Goal: Task Accomplishment & Management: Complete application form

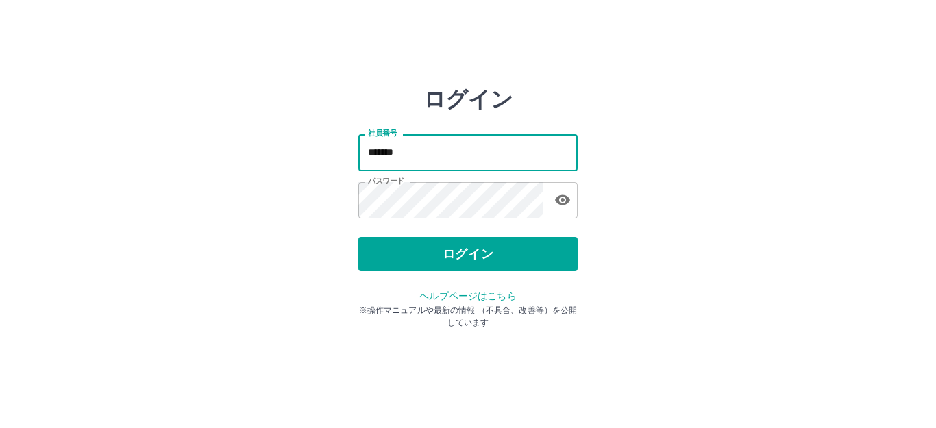
drag, startPoint x: 0, startPoint y: 0, endPoint x: 449, endPoint y: 154, distance: 474.5
click at [449, 154] on input "*******" at bounding box center [467, 152] width 219 height 36
type input "*******"
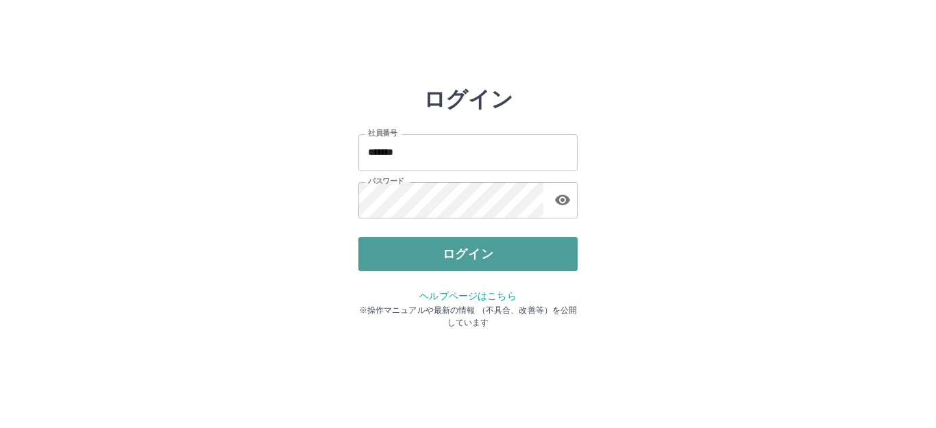
click at [472, 252] on button "ログイン" at bounding box center [467, 254] width 219 height 34
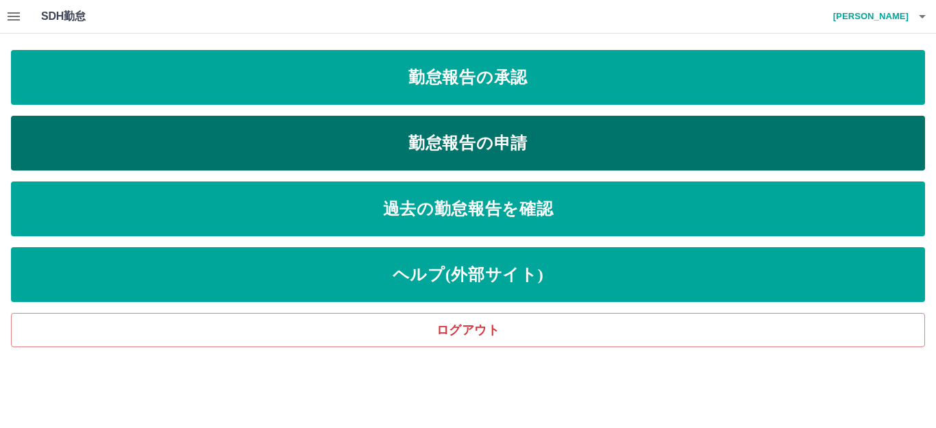
click at [202, 138] on link "勤怠報告の申請" at bounding box center [468, 143] width 914 height 55
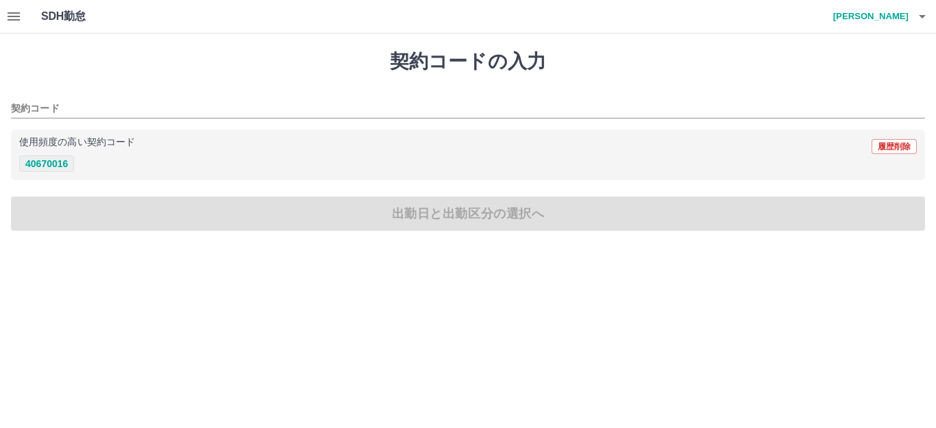
click at [68, 164] on button "40670016" at bounding box center [46, 164] width 55 height 16
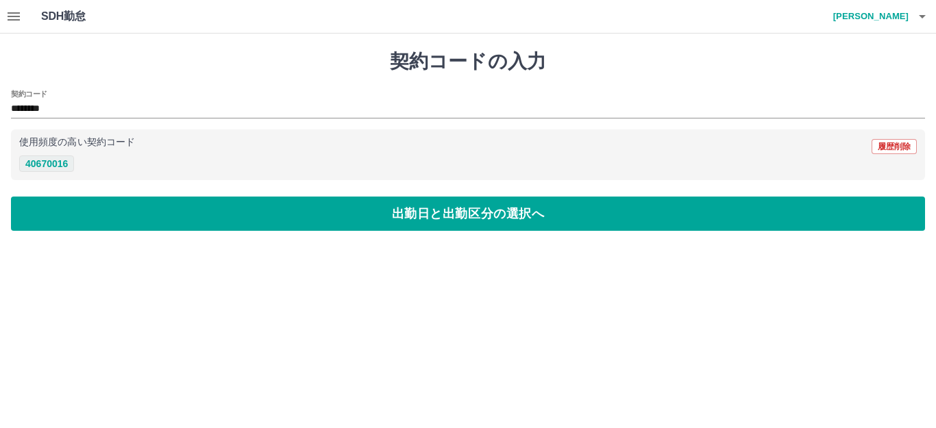
type input "********"
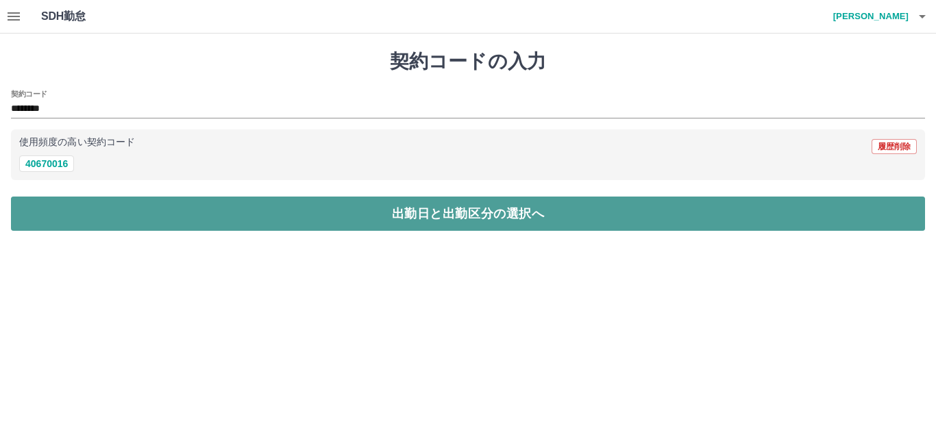
click at [77, 215] on button "出勤日と出勤区分の選択へ" at bounding box center [468, 214] width 914 height 34
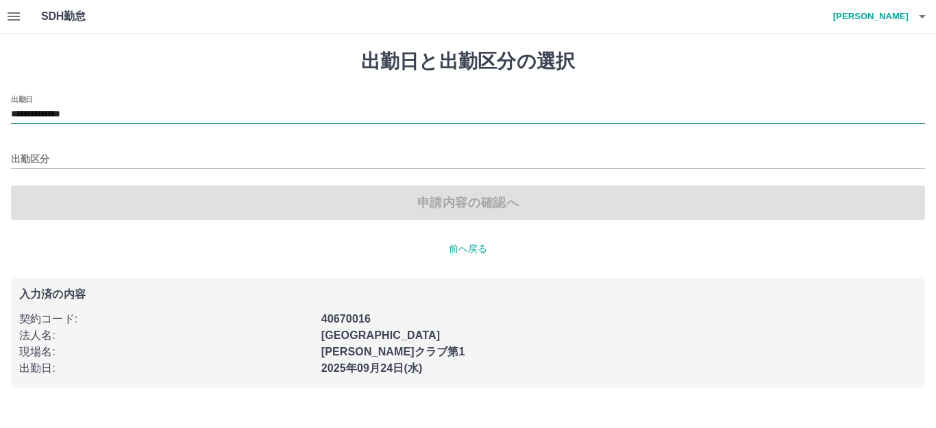
click at [102, 110] on input "**********" at bounding box center [468, 114] width 914 height 17
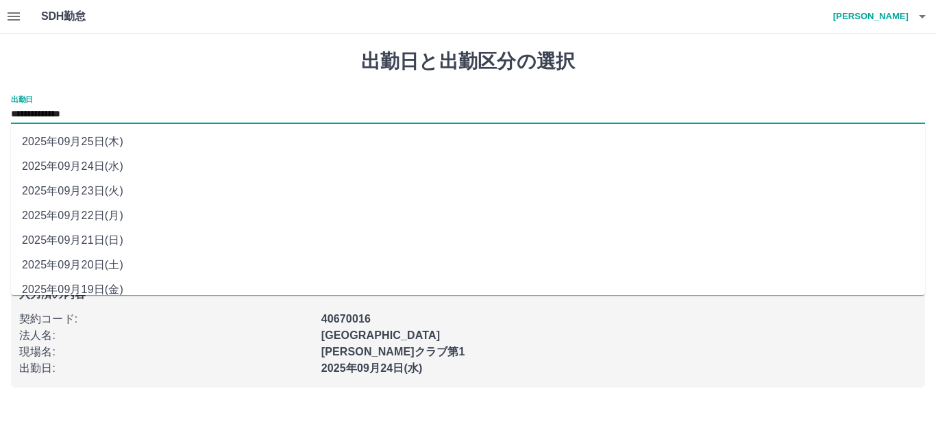
click at [69, 219] on li "2025年09月22日(月)" at bounding box center [468, 216] width 914 height 25
type input "**********"
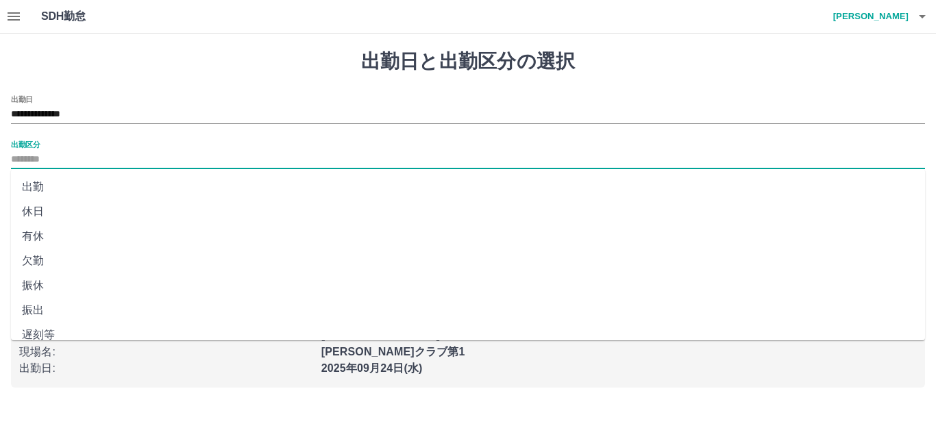
click at [66, 158] on input "出勤区分" at bounding box center [468, 159] width 914 height 17
click at [49, 239] on li "有休" at bounding box center [468, 236] width 914 height 25
type input "**"
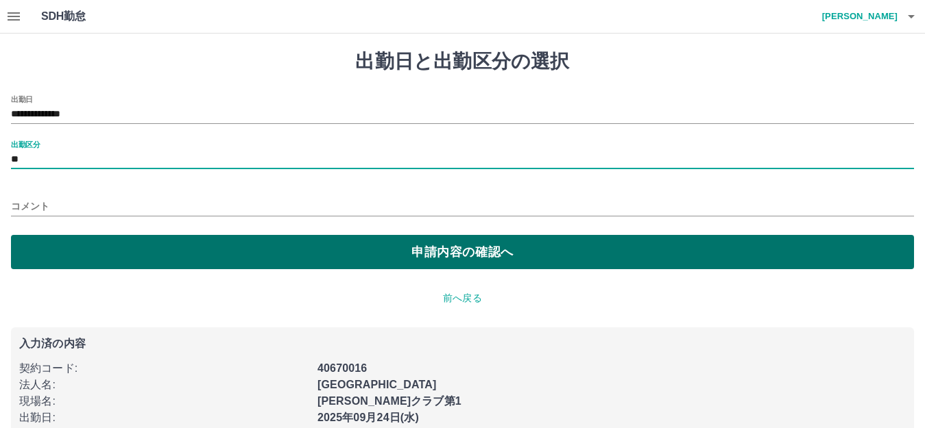
click at [61, 247] on button "申請内容の確認へ" at bounding box center [462, 252] width 903 height 34
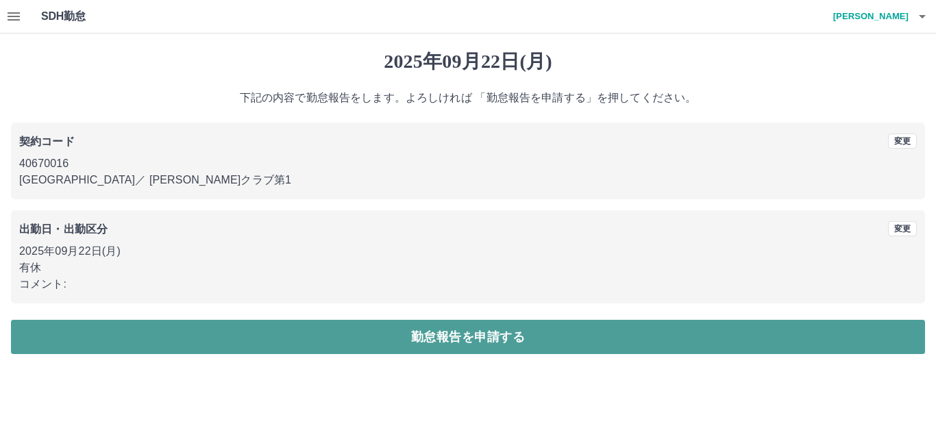
click at [200, 336] on button "勤怠報告を申請する" at bounding box center [468, 337] width 914 height 34
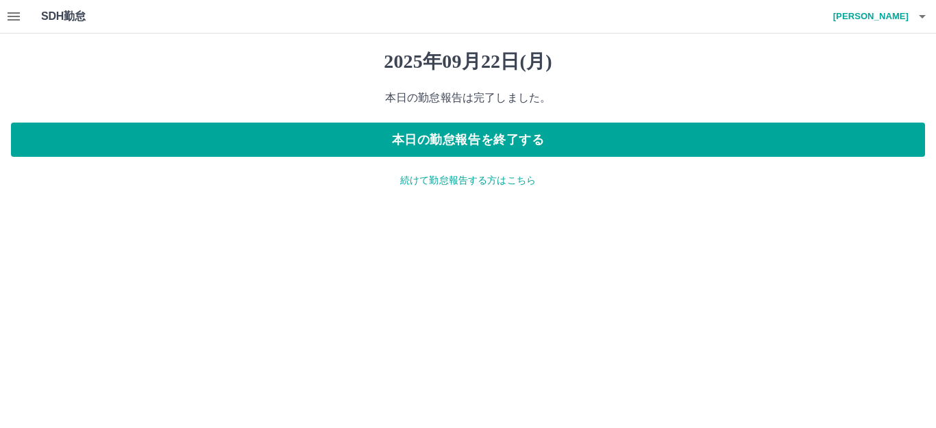
click at [437, 187] on p "続けて勤怠報告する方はこちら" at bounding box center [468, 180] width 914 height 14
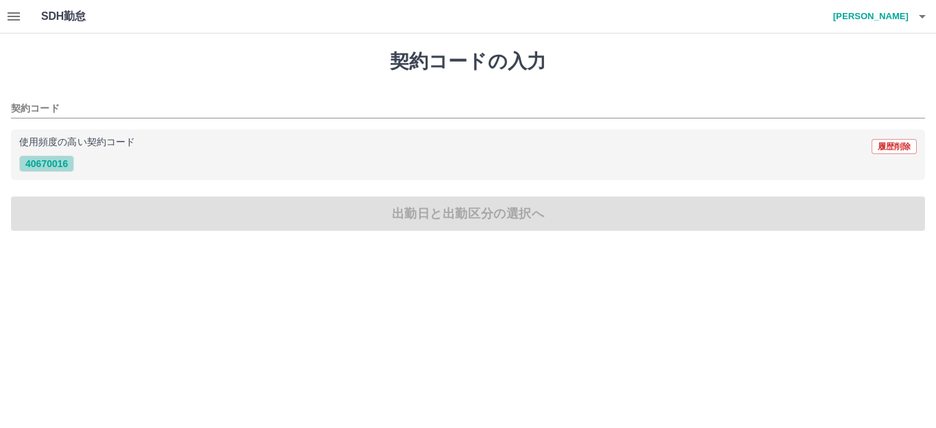
click at [47, 162] on button "40670016" at bounding box center [46, 164] width 55 height 16
type input "********"
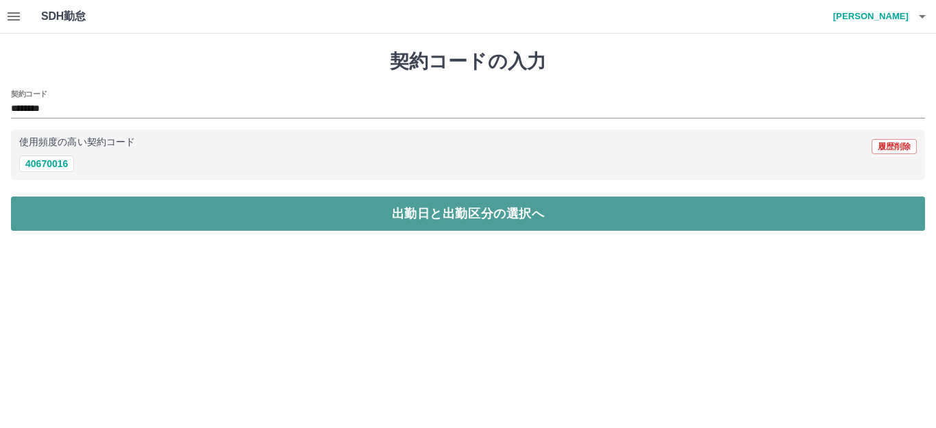
click at [66, 205] on button "出勤日と出勤区分の選択へ" at bounding box center [468, 214] width 914 height 34
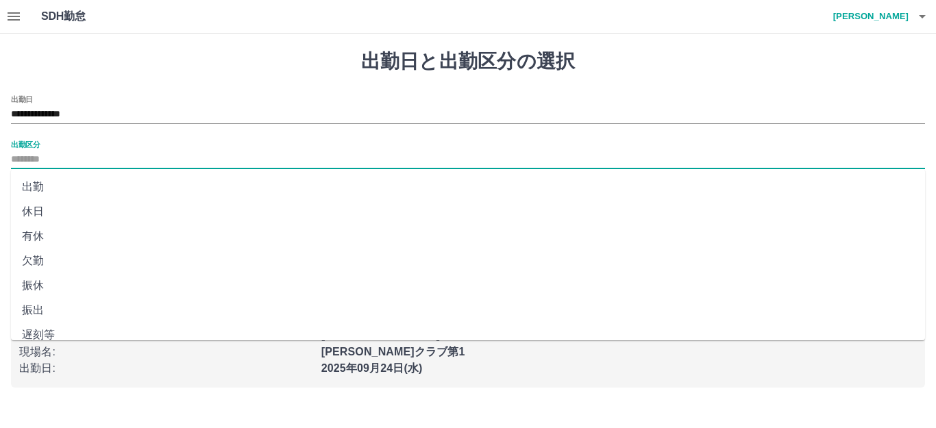
click at [52, 156] on input "出勤区分" at bounding box center [468, 159] width 914 height 17
click at [47, 183] on li "出勤" at bounding box center [468, 187] width 914 height 25
type input "**"
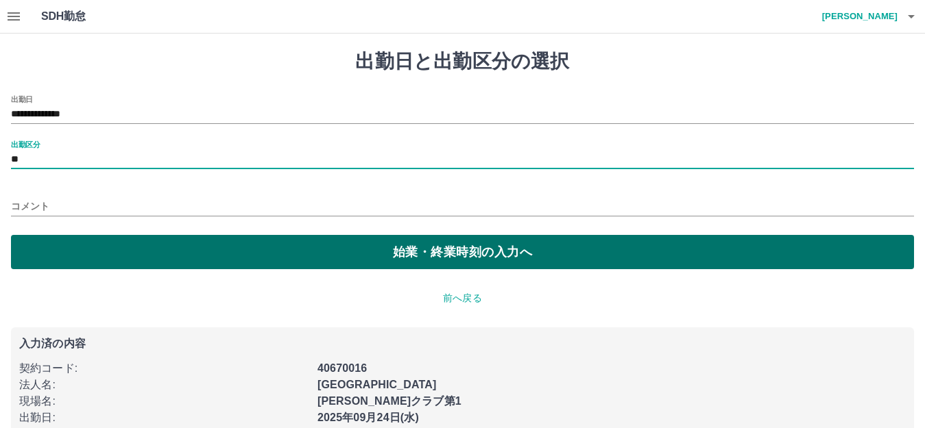
click at [42, 249] on button "始業・終業時刻の入力へ" at bounding box center [462, 252] width 903 height 34
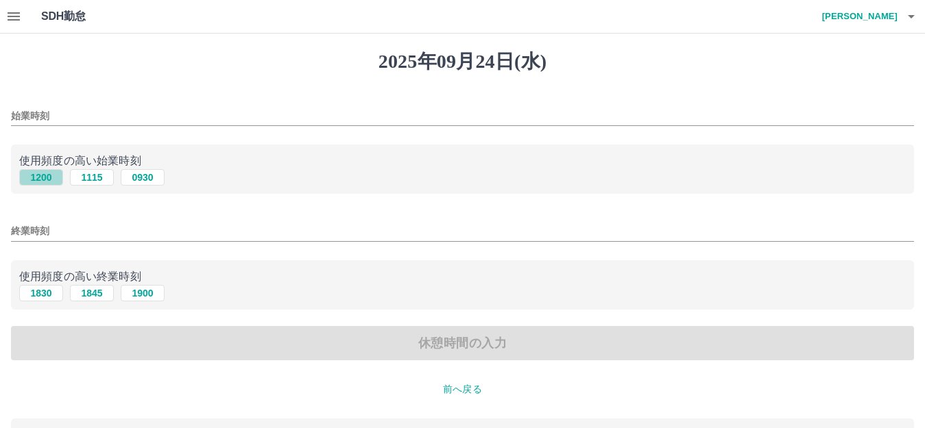
click at [49, 178] on button "1200" at bounding box center [41, 177] width 44 height 16
type input "****"
click at [43, 295] on button "1830" at bounding box center [41, 293] width 44 height 16
type input "****"
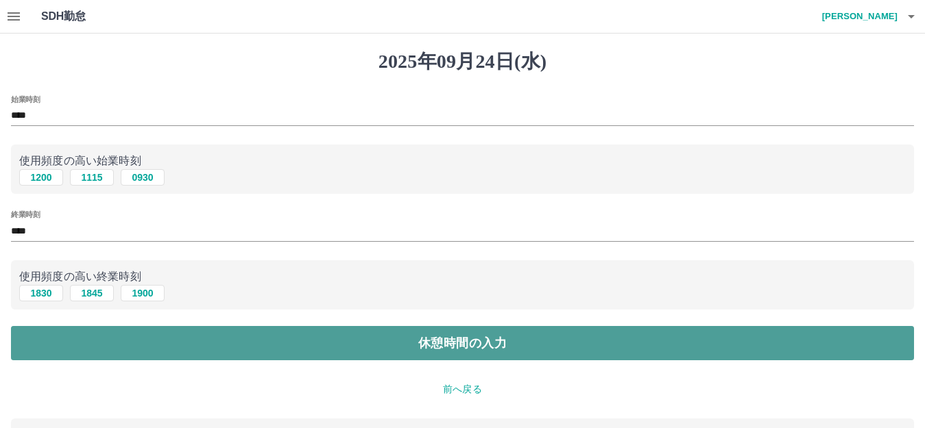
click at [72, 341] on button "休憩時間の入力" at bounding box center [462, 343] width 903 height 34
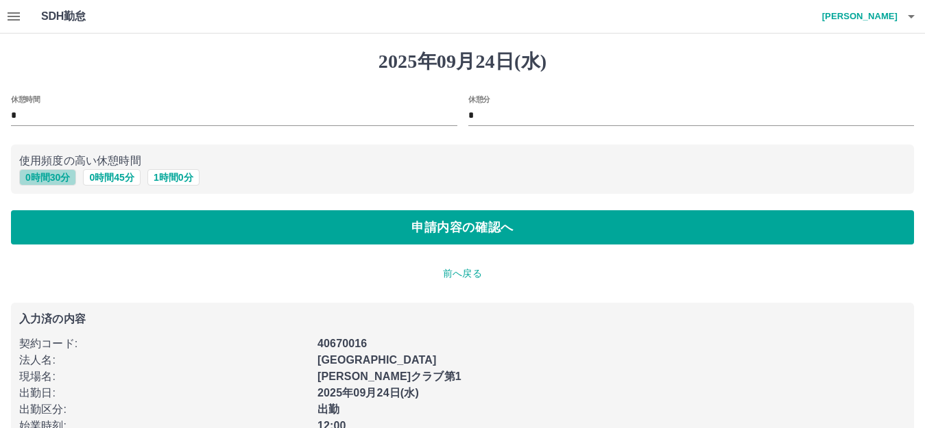
click at [49, 173] on button "0 時間 30 分" at bounding box center [47, 177] width 57 height 16
type input "**"
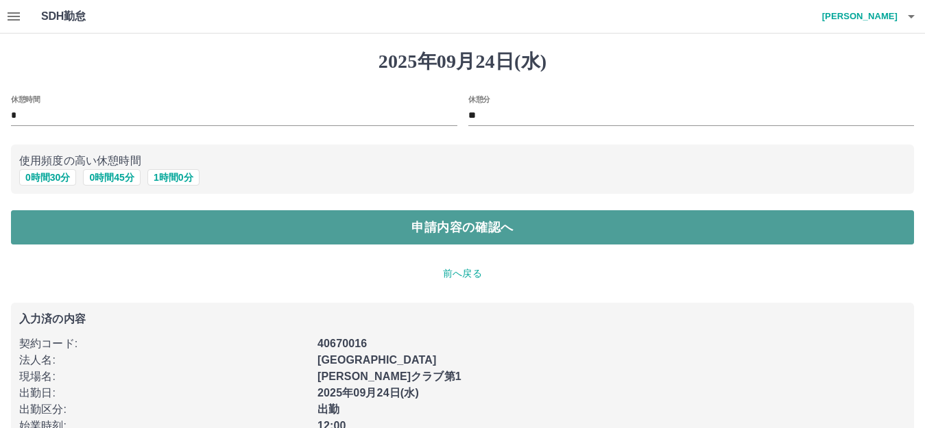
click at [65, 228] on button "申請内容の確認へ" at bounding box center [462, 227] width 903 height 34
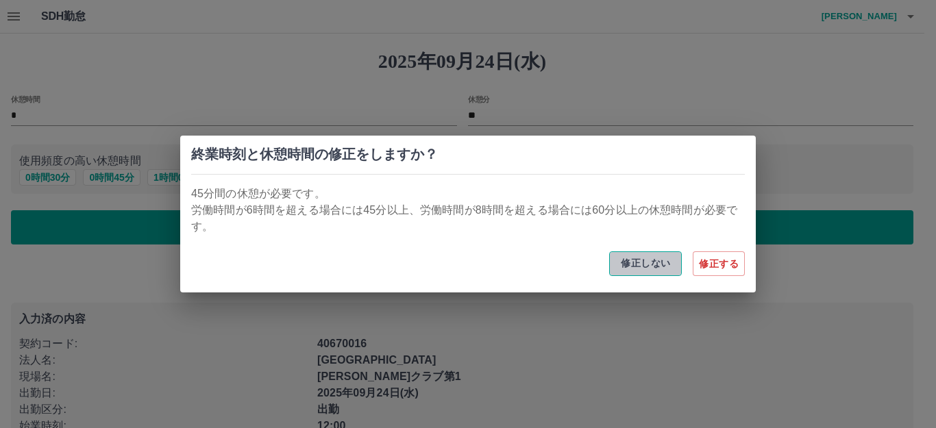
click at [657, 265] on button "修正しない" at bounding box center [645, 264] width 73 height 25
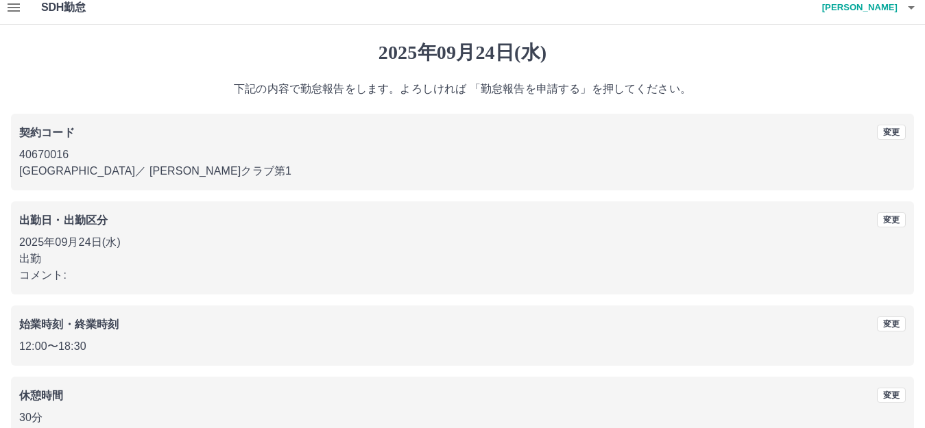
scroll to position [85, 0]
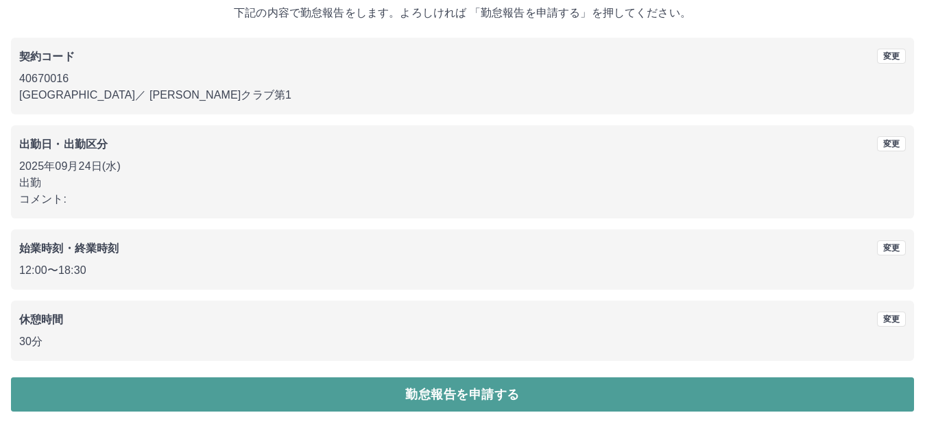
click at [315, 393] on button "勤怠報告を申請する" at bounding box center [462, 395] width 903 height 34
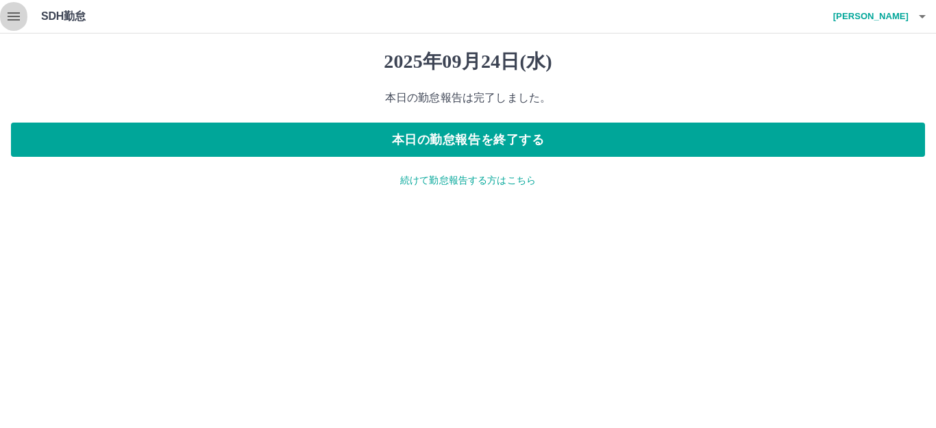
click at [16, 12] on icon "button" at bounding box center [14, 16] width 12 height 8
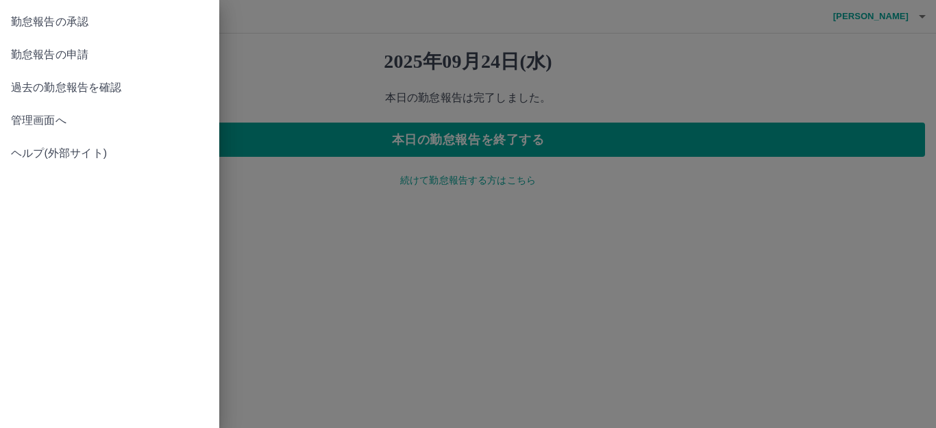
click at [69, 20] on span "勤怠報告の承認" at bounding box center [109, 22] width 197 height 16
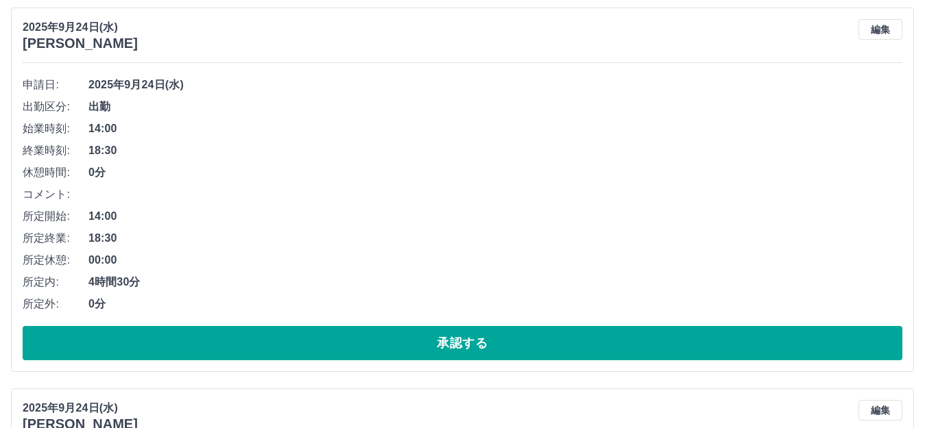
scroll to position [480, 0]
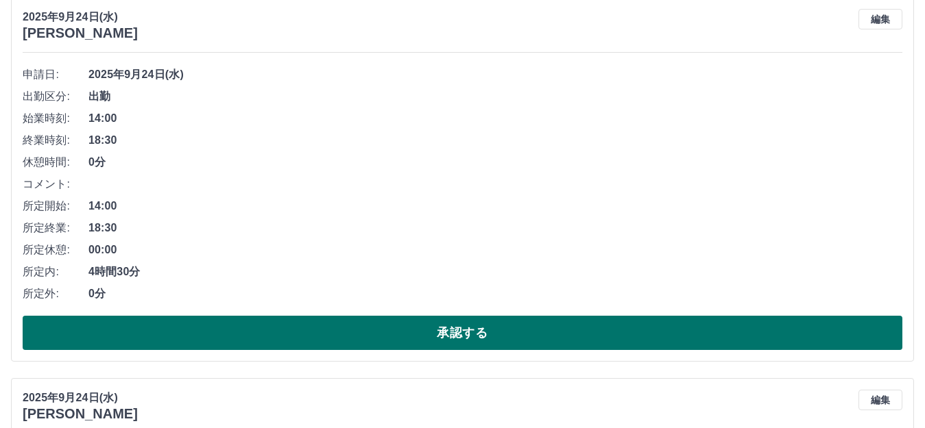
click at [224, 326] on button "承認する" at bounding box center [462, 333] width 879 height 34
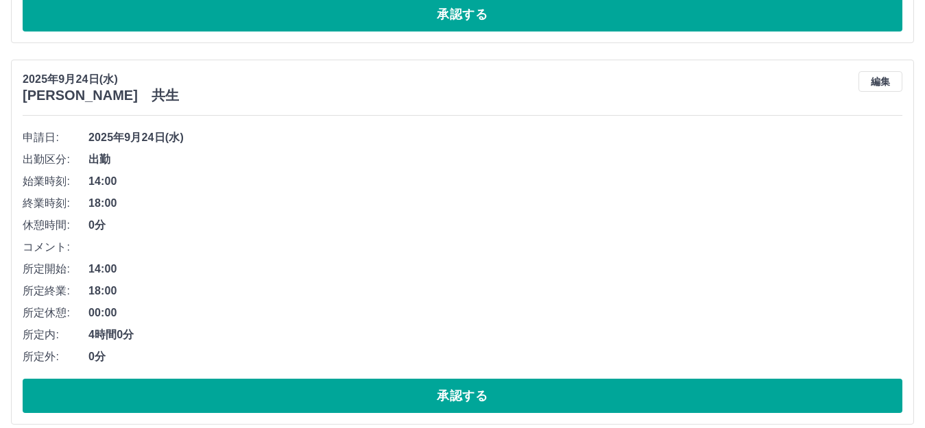
scroll to position [823, 0]
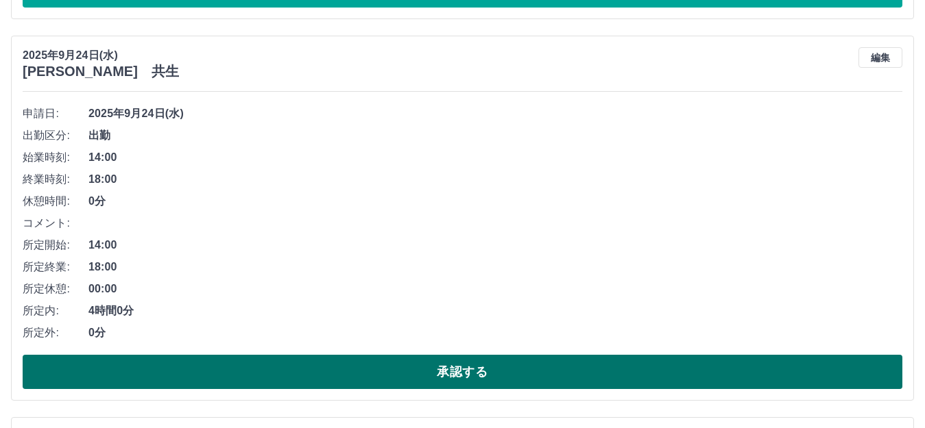
click at [346, 379] on button "承認する" at bounding box center [462, 372] width 879 height 34
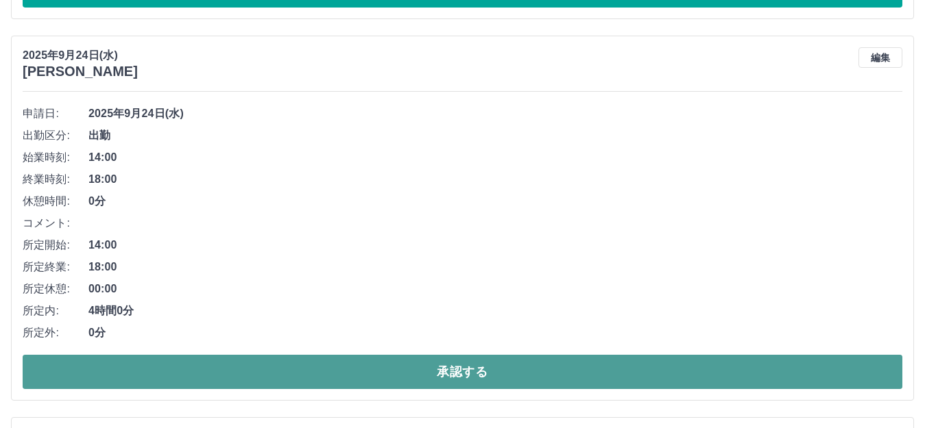
click at [306, 374] on button "承認する" at bounding box center [462, 372] width 879 height 34
click at [346, 372] on button "承認する" at bounding box center [462, 372] width 879 height 34
click at [363, 378] on button "承認する" at bounding box center [462, 372] width 879 height 34
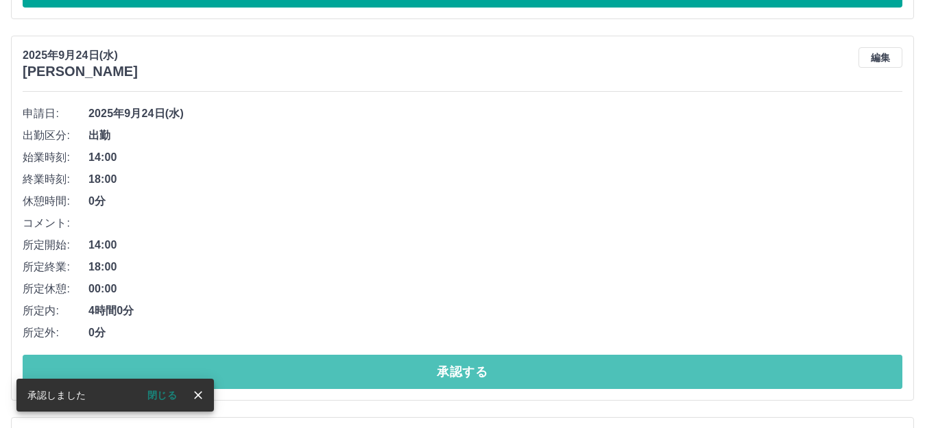
click at [361, 378] on button "承認する" at bounding box center [462, 372] width 879 height 34
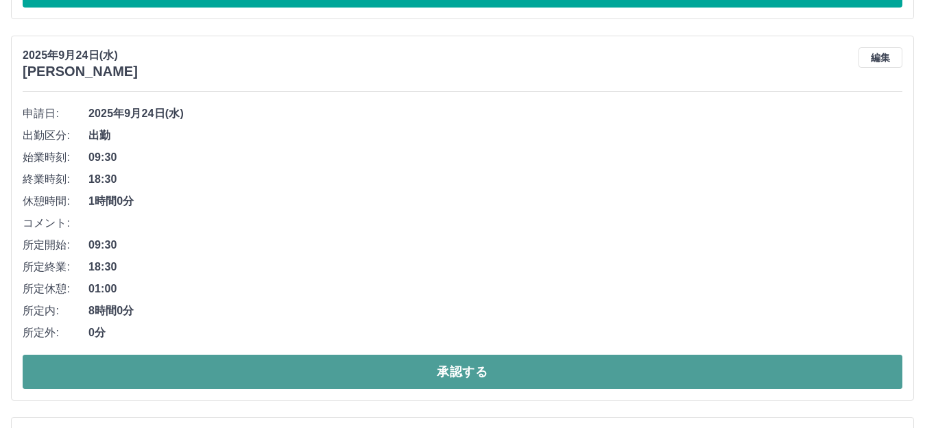
click at [354, 374] on button "承認する" at bounding box center [462, 372] width 879 height 34
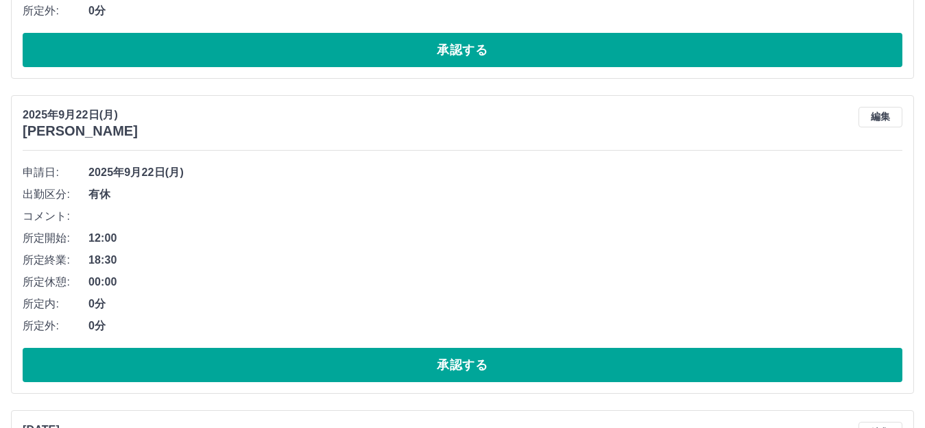
scroll to position [1165, 0]
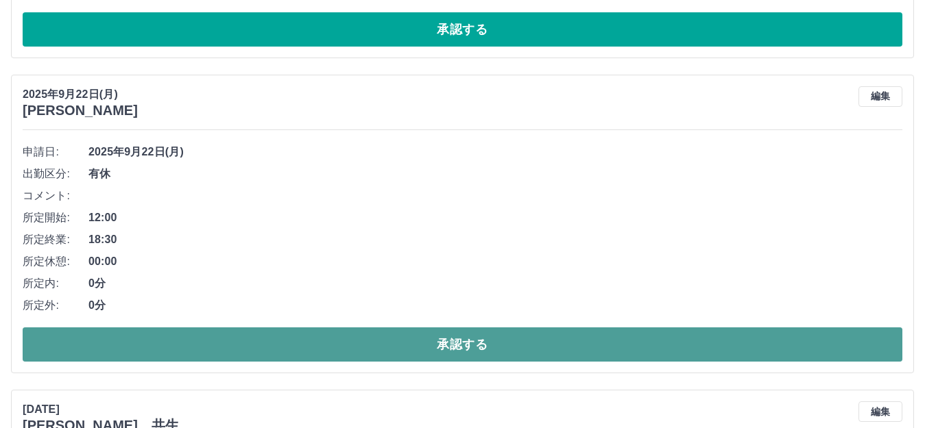
click at [381, 347] on button "承認する" at bounding box center [462, 345] width 879 height 34
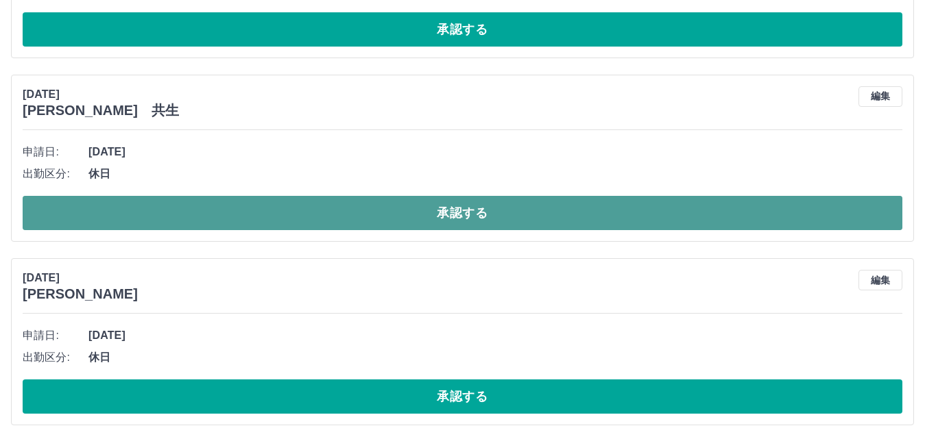
click at [386, 215] on button "承認する" at bounding box center [462, 213] width 879 height 34
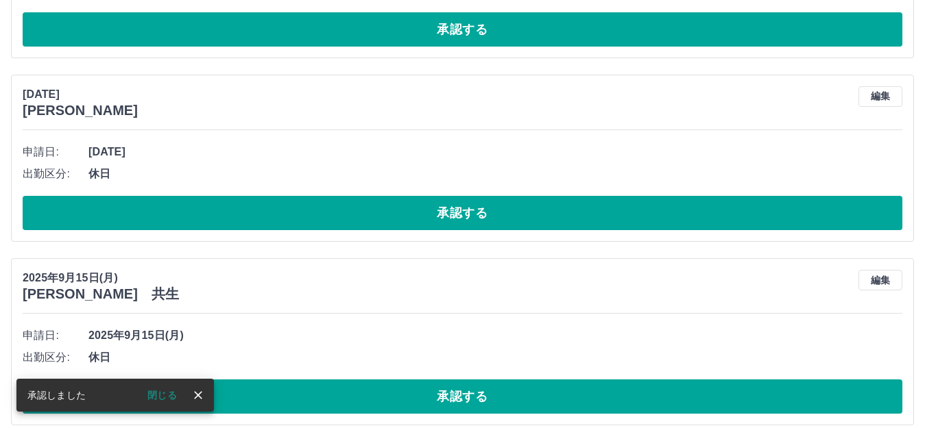
click at [386, 215] on button "承認する" at bounding box center [462, 213] width 879 height 34
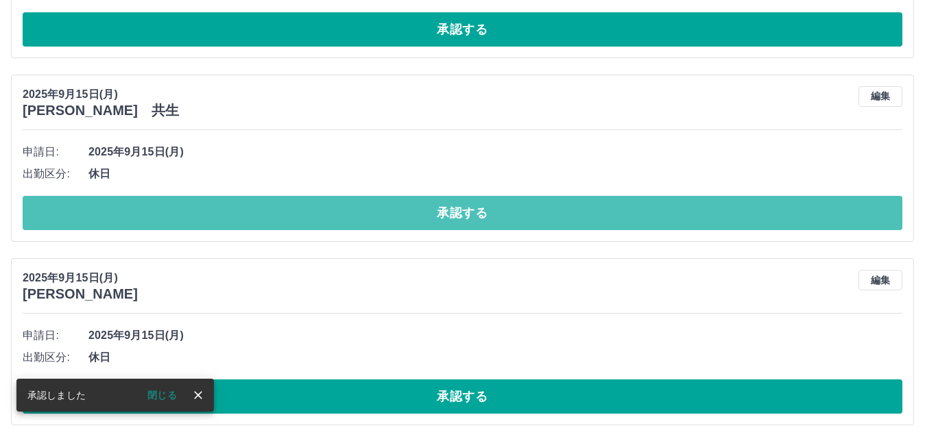
click at [386, 215] on button "承認する" at bounding box center [462, 213] width 879 height 34
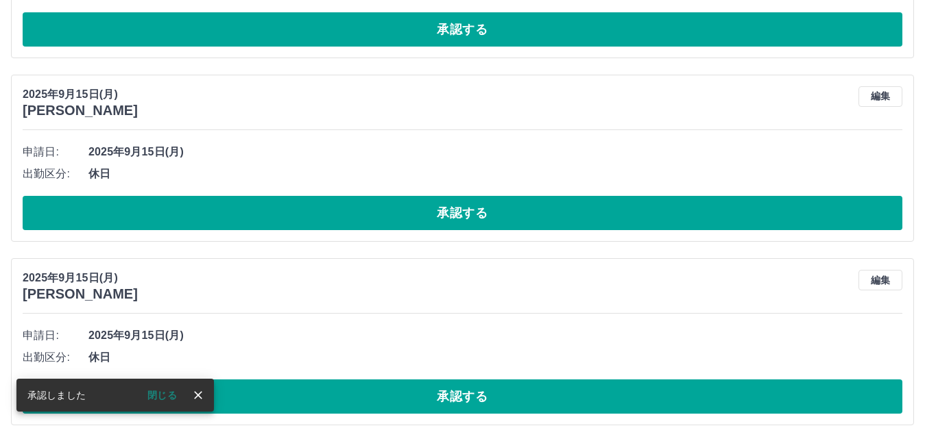
click at [386, 215] on button "承認する" at bounding box center [462, 213] width 879 height 34
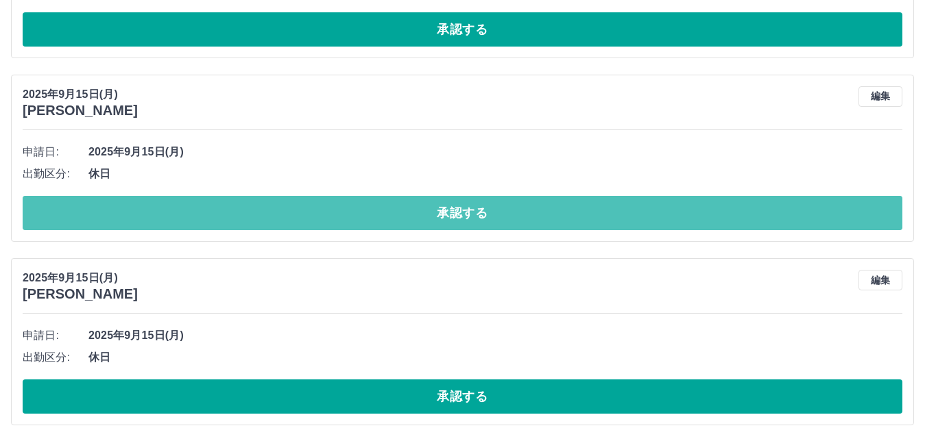
click at [386, 215] on button "承認する" at bounding box center [462, 213] width 879 height 34
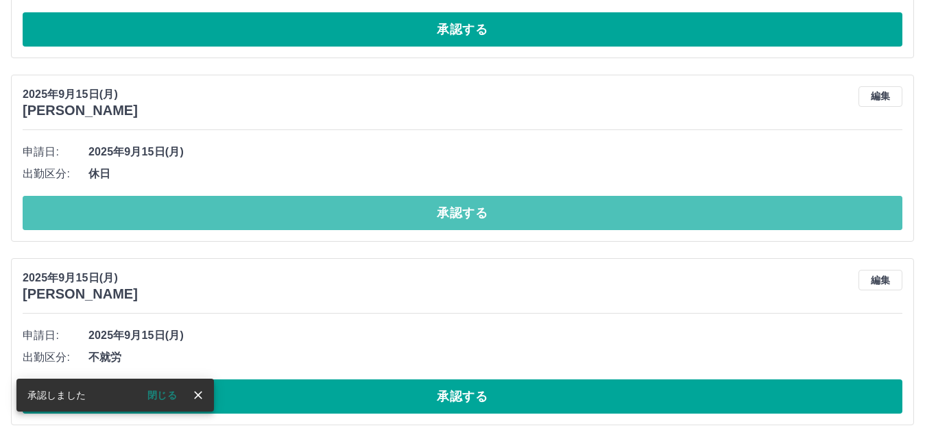
click at [386, 215] on button "承認する" at bounding box center [462, 213] width 879 height 34
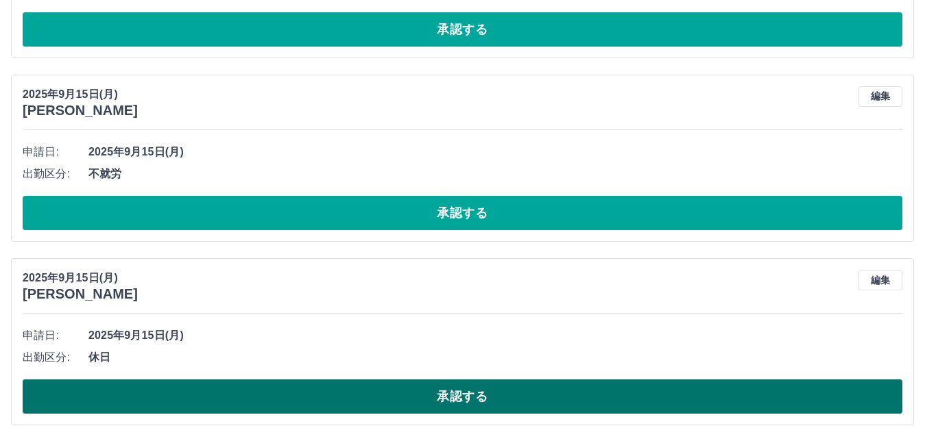
click at [363, 402] on button "承認する" at bounding box center [462, 397] width 879 height 34
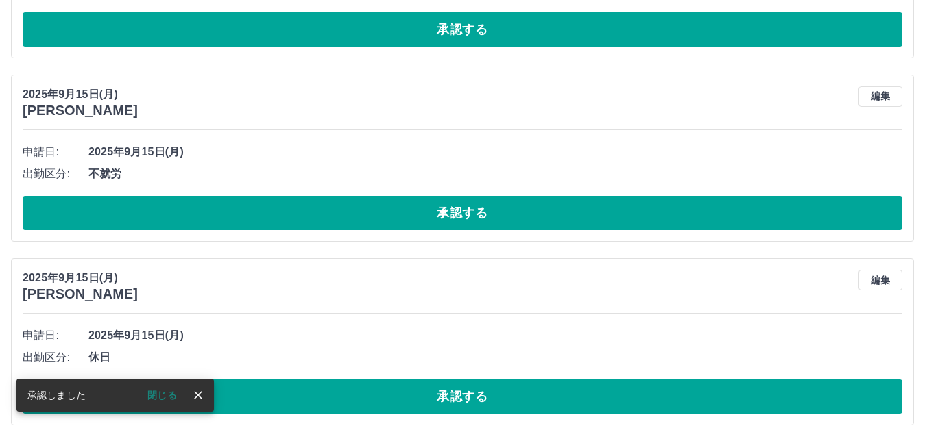
click at [363, 402] on button "承認する" at bounding box center [462, 397] width 879 height 34
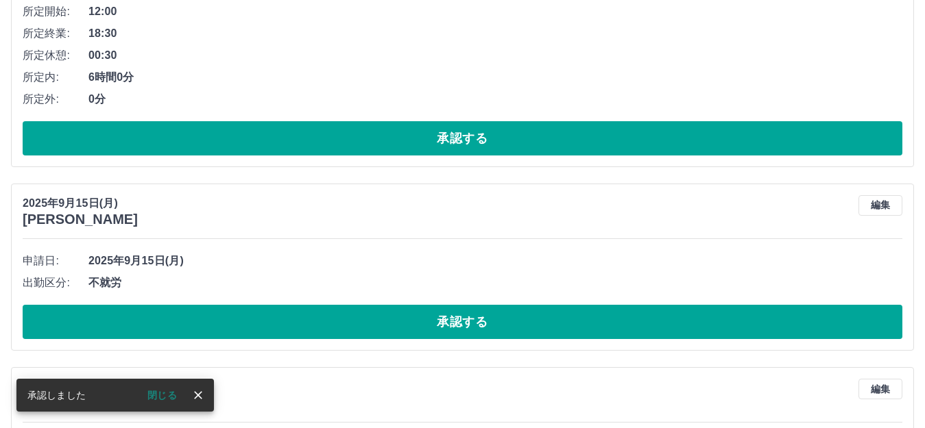
scroll to position [1097, 0]
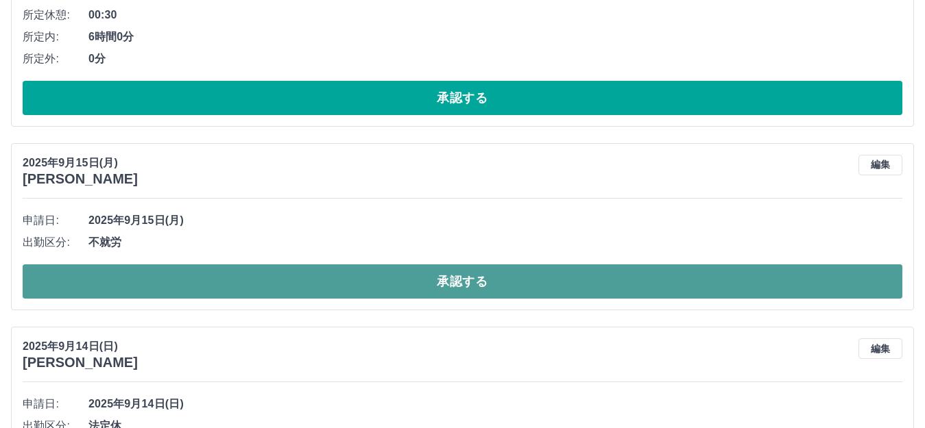
click at [204, 281] on button "承認する" at bounding box center [462, 282] width 879 height 34
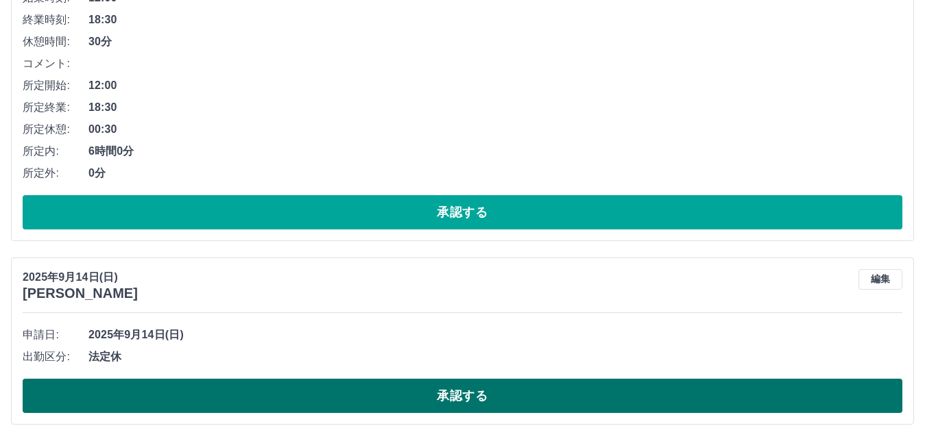
scroll to position [1028, 0]
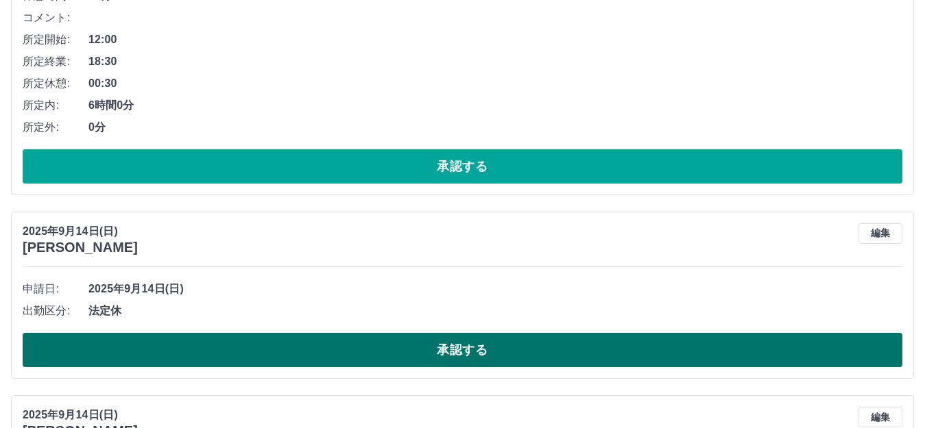
click at [289, 354] on button "承認する" at bounding box center [462, 350] width 879 height 34
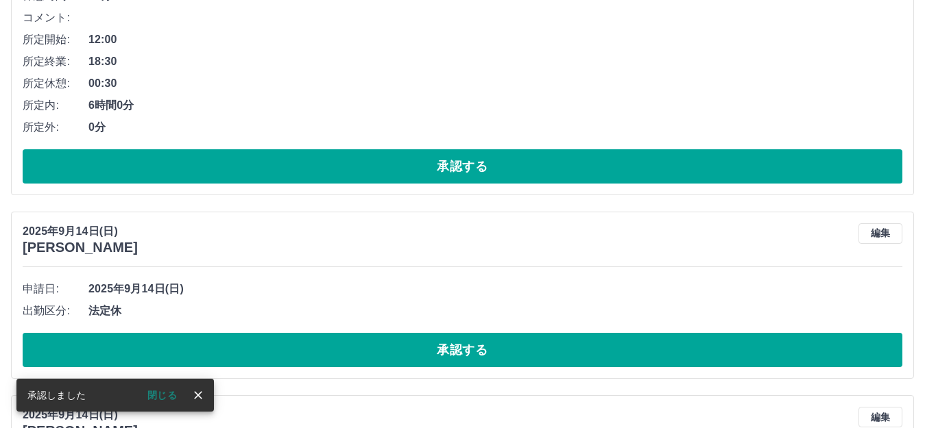
click at [289, 354] on button "承認する" at bounding box center [462, 350] width 879 height 34
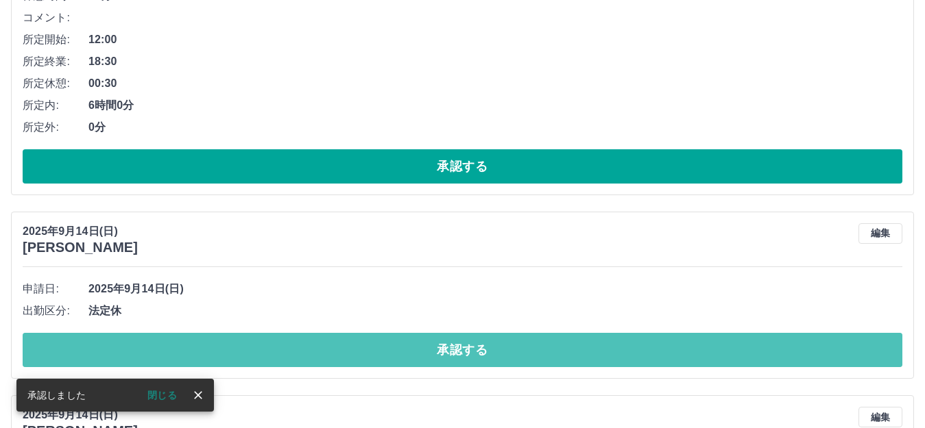
click at [289, 354] on button "承認する" at bounding box center [462, 350] width 879 height 34
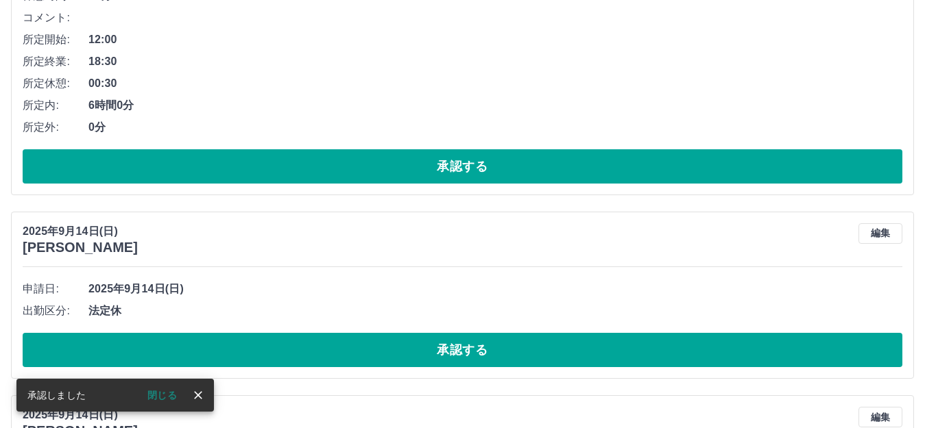
click at [289, 354] on button "承認する" at bounding box center [462, 350] width 879 height 34
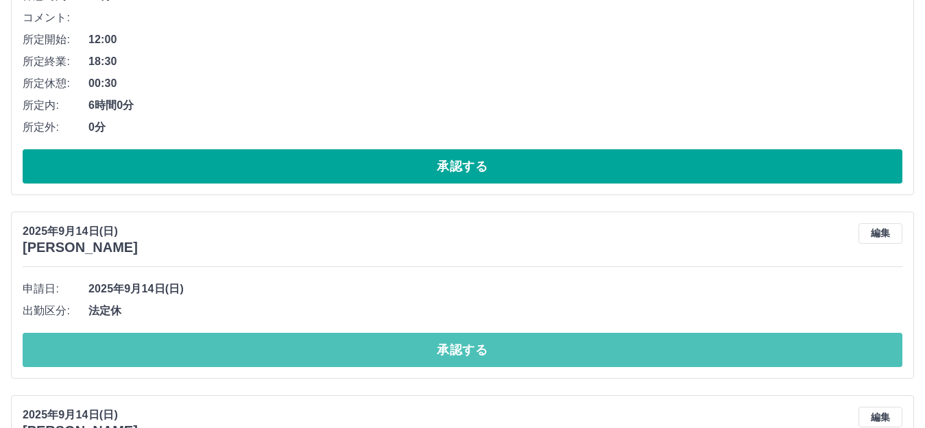
click at [289, 354] on button "承認する" at bounding box center [462, 350] width 879 height 34
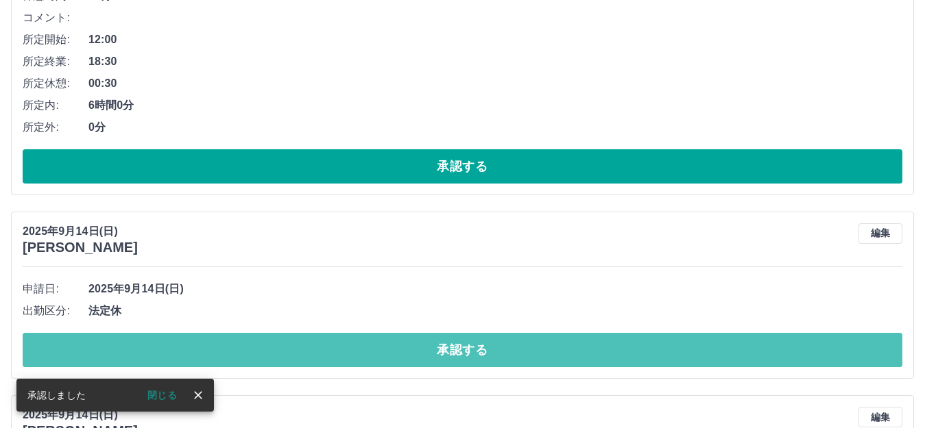
click at [289, 354] on button "承認する" at bounding box center [462, 350] width 879 height 34
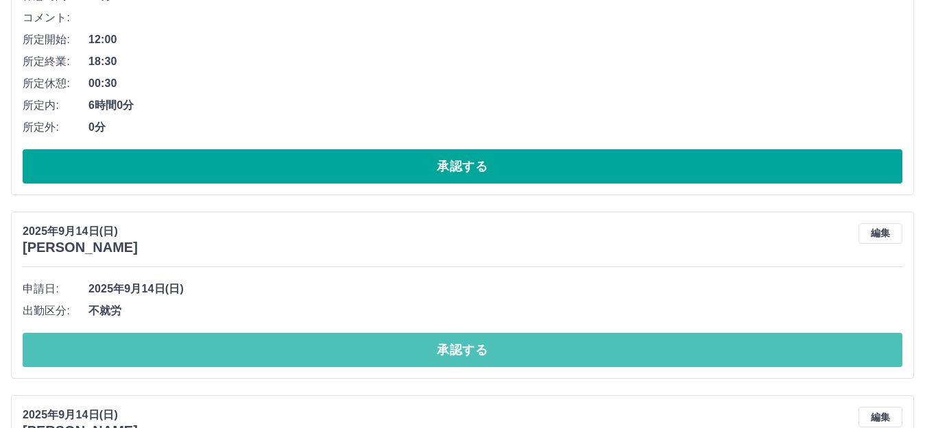
click at [289, 354] on button "承認する" at bounding box center [462, 350] width 879 height 34
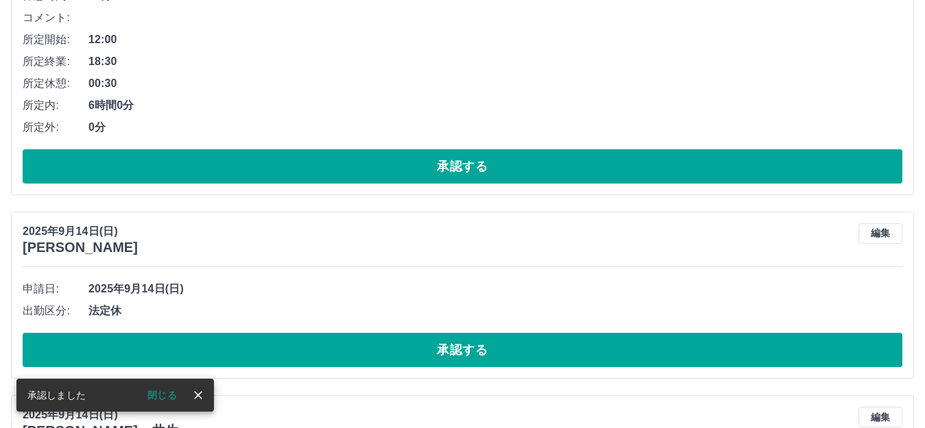
click at [289, 354] on button "承認する" at bounding box center [462, 350] width 879 height 34
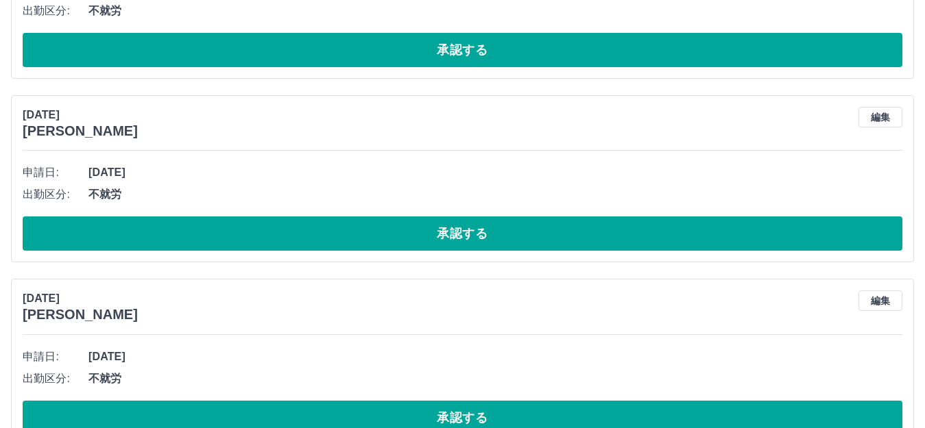
scroll to position [3204, 0]
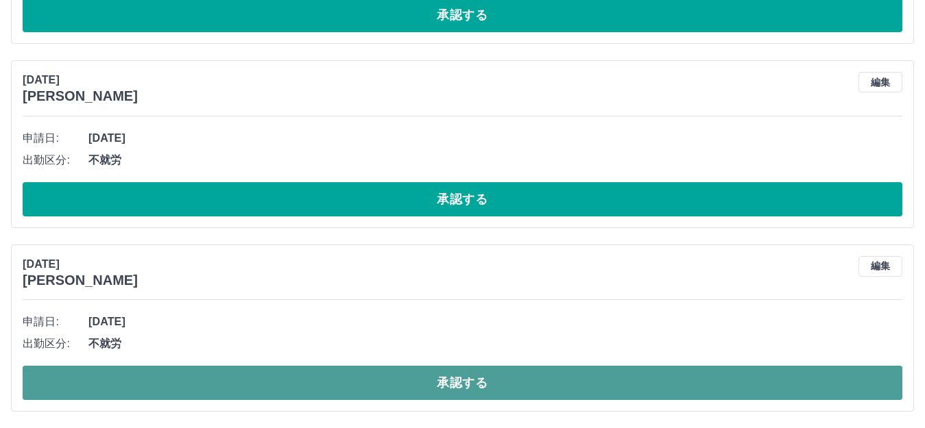
click at [609, 384] on button "承認する" at bounding box center [462, 383] width 879 height 34
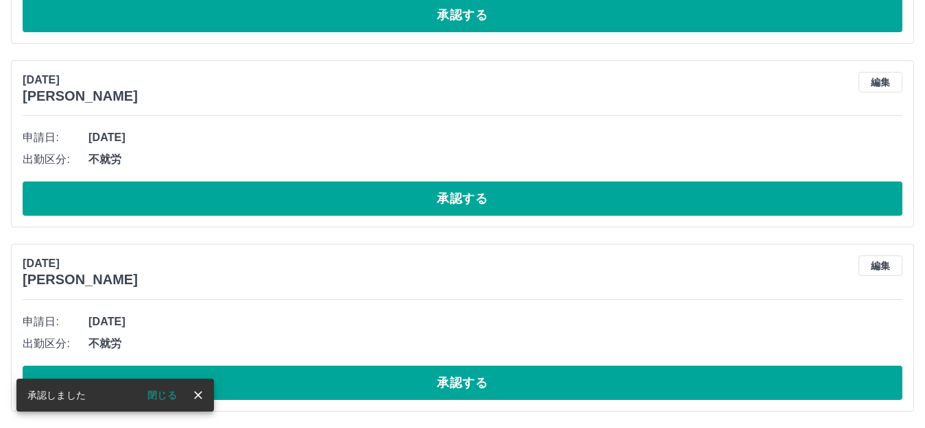
scroll to position [3020, 0]
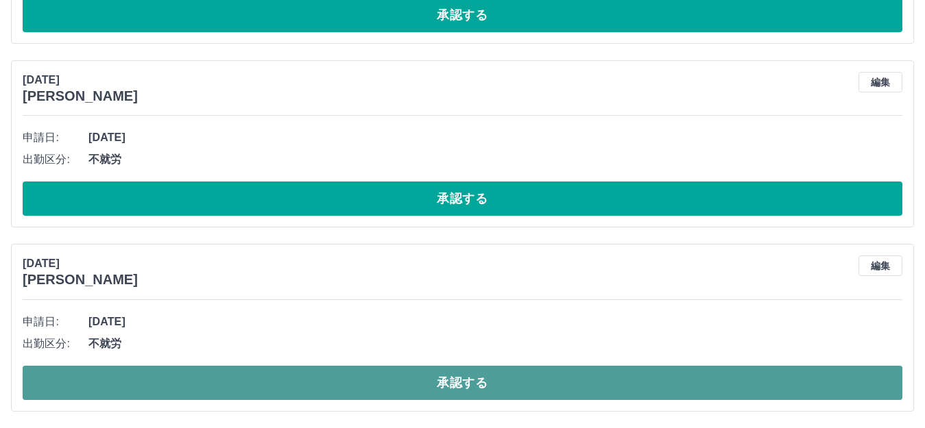
click at [558, 384] on button "承認する" at bounding box center [462, 383] width 879 height 34
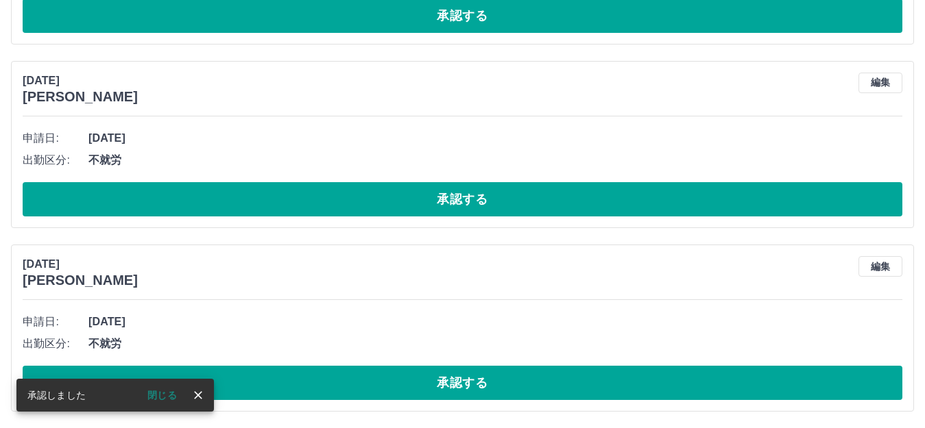
scroll to position [2836, 0]
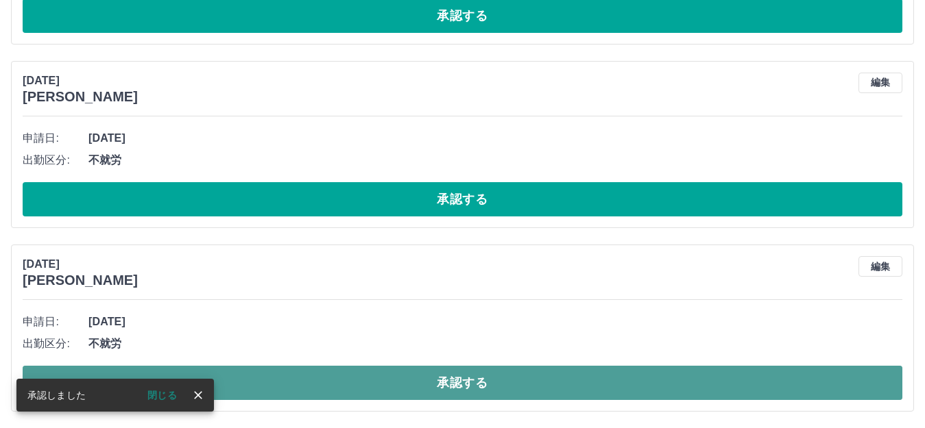
click at [555, 383] on button "承認する" at bounding box center [462, 383] width 879 height 34
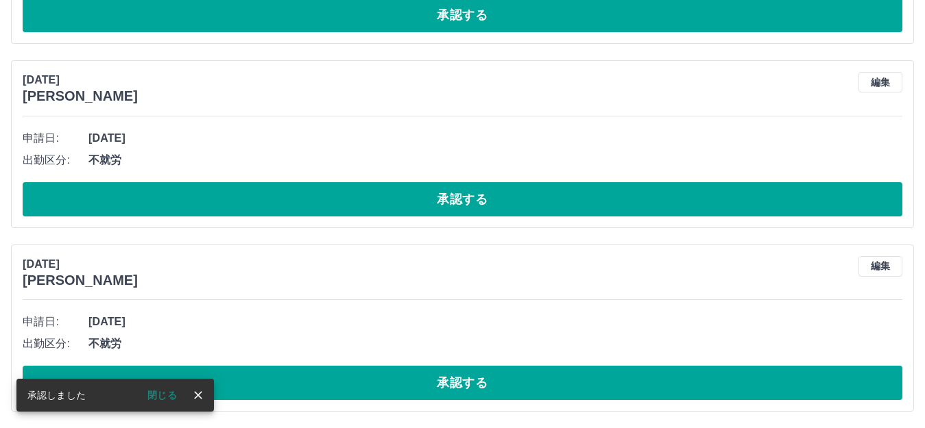
scroll to position [2652, 0]
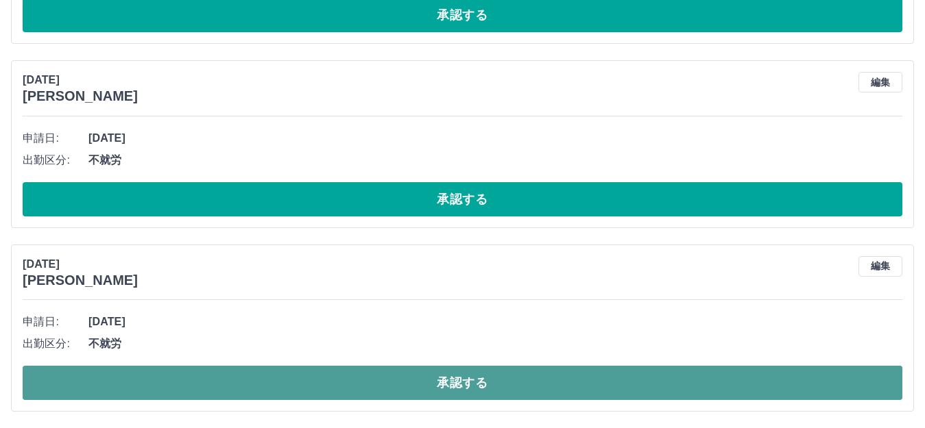
click at [479, 375] on button "承認する" at bounding box center [462, 383] width 879 height 34
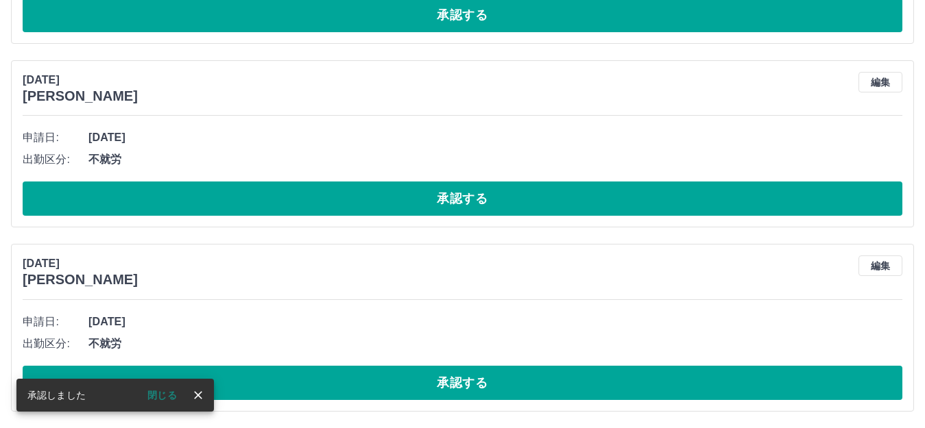
scroll to position [2468, 0]
click at [479, 375] on button "承認する" at bounding box center [462, 383] width 879 height 34
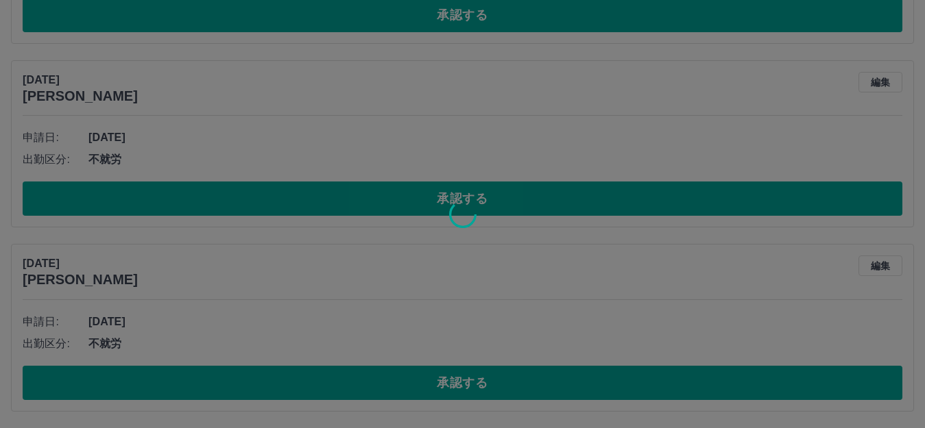
scroll to position [2284, 0]
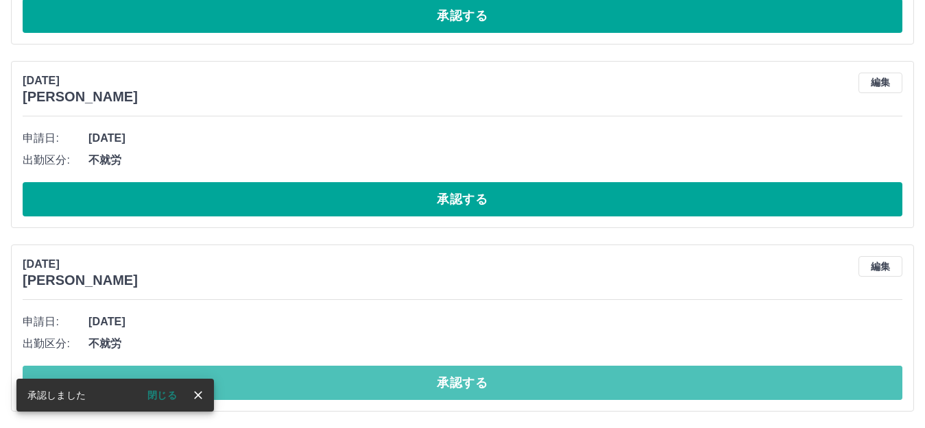
click at [479, 375] on button "承認する" at bounding box center [462, 383] width 879 height 34
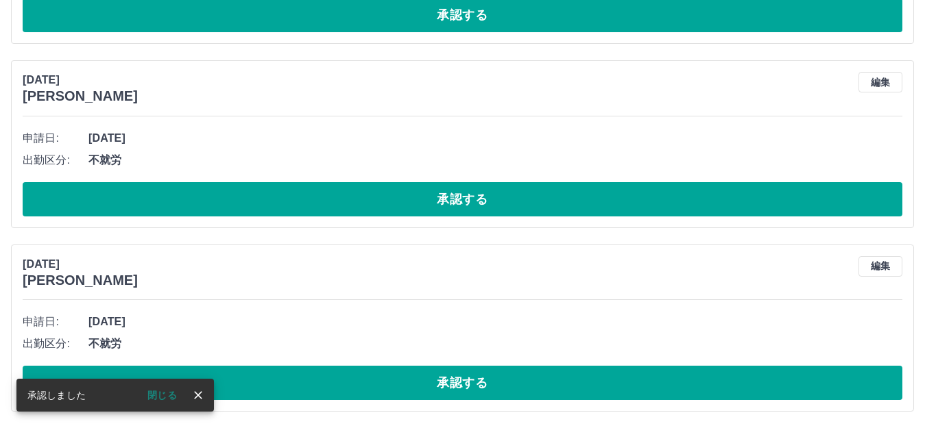
scroll to position [2100, 0]
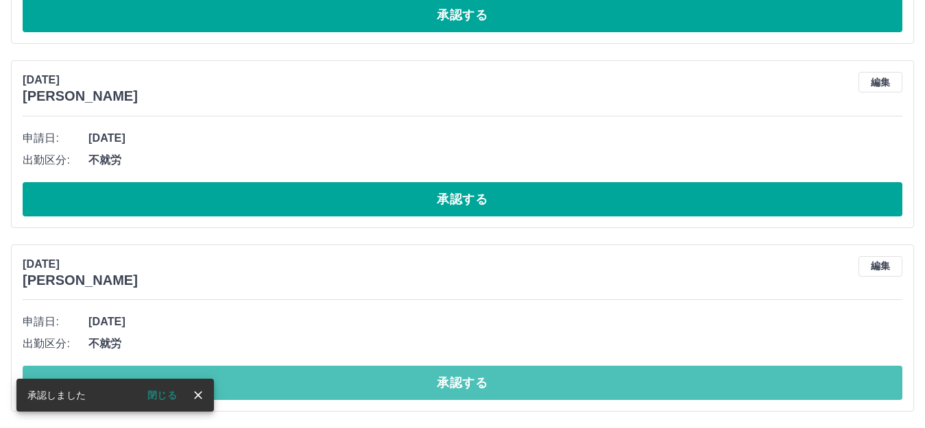
click at [479, 375] on button "承認する" at bounding box center [462, 383] width 879 height 34
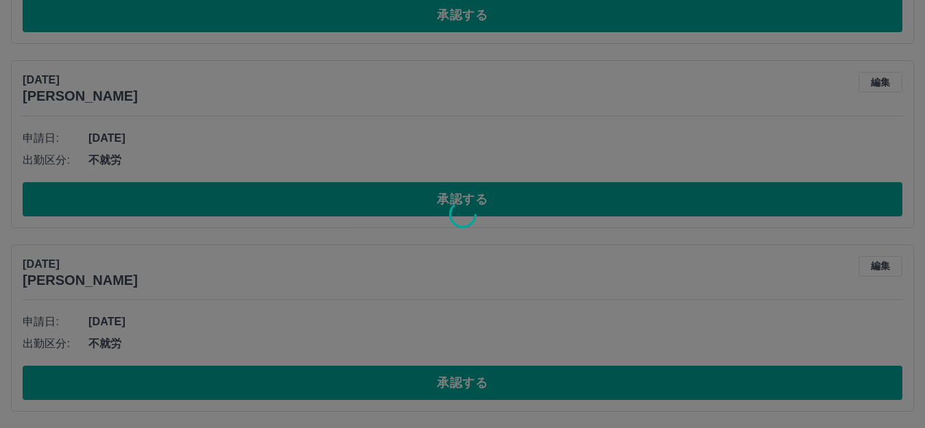
scroll to position [1916, 0]
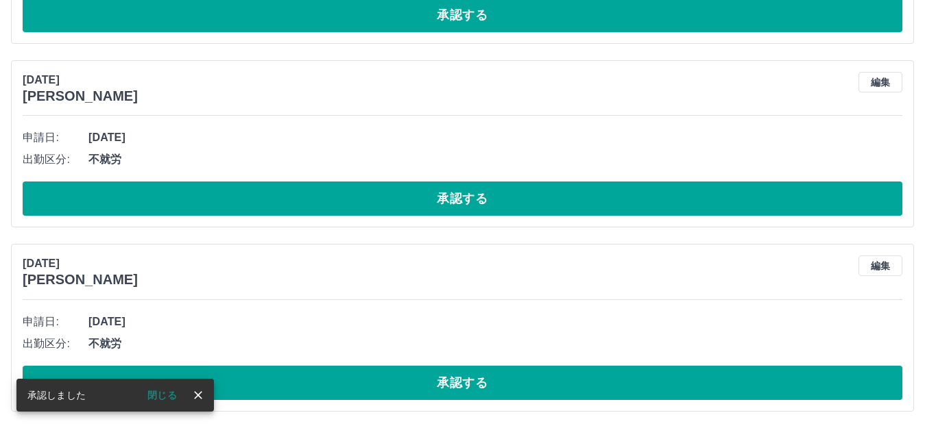
click at [479, 375] on button "承認する" at bounding box center [462, 383] width 879 height 34
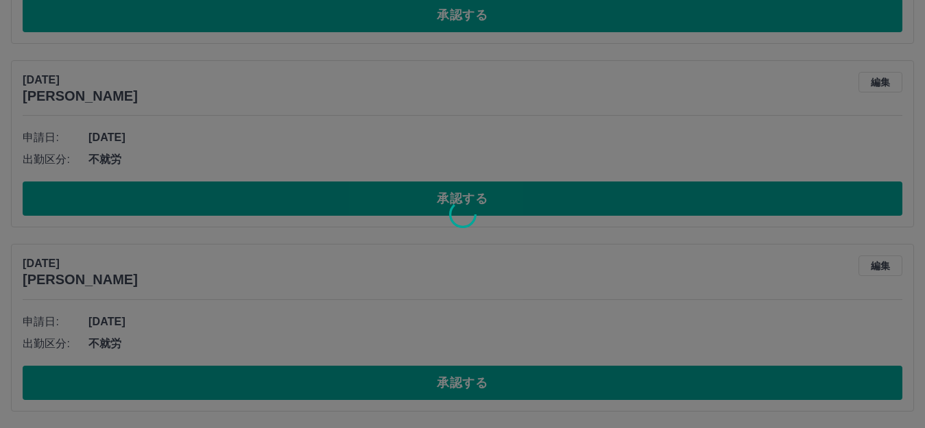
scroll to position [1732, 0]
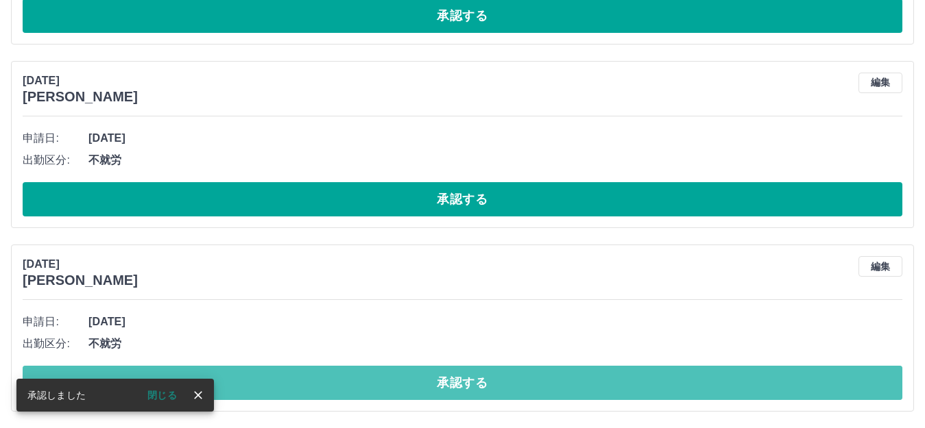
click at [479, 375] on button "承認する" at bounding box center [462, 383] width 879 height 34
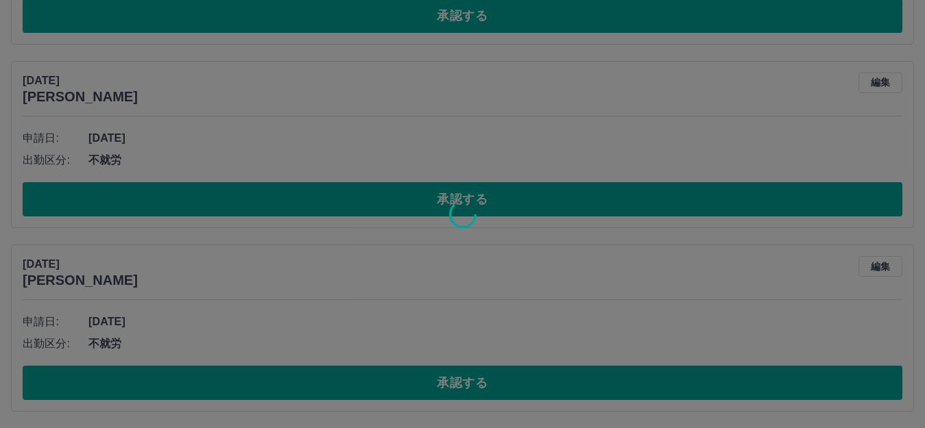
scroll to position [1548, 0]
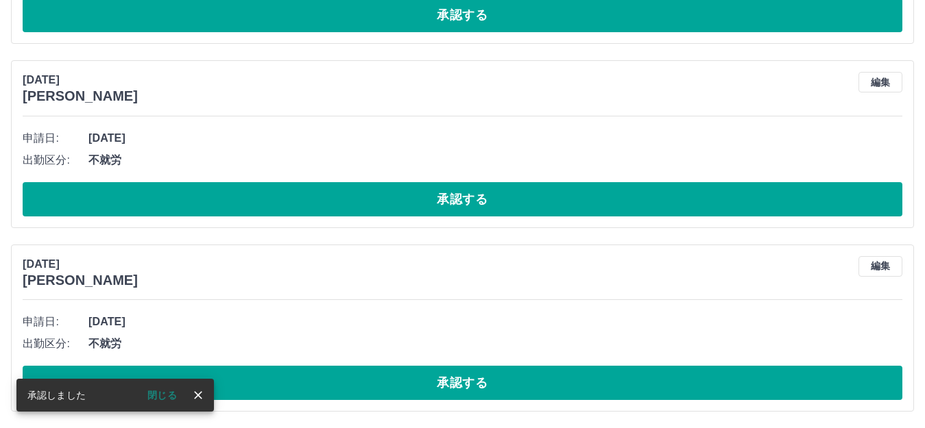
click at [479, 375] on button "承認する" at bounding box center [462, 383] width 879 height 34
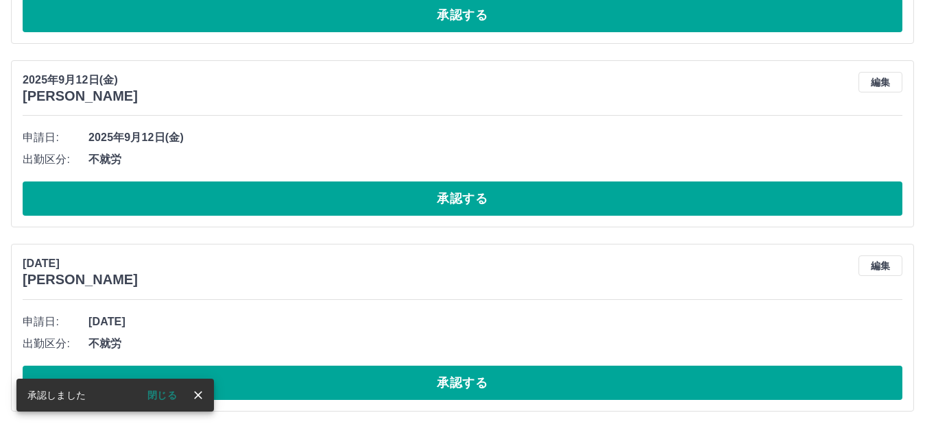
scroll to position [1365, 0]
click at [478, 387] on button "承認する" at bounding box center [462, 383] width 879 height 34
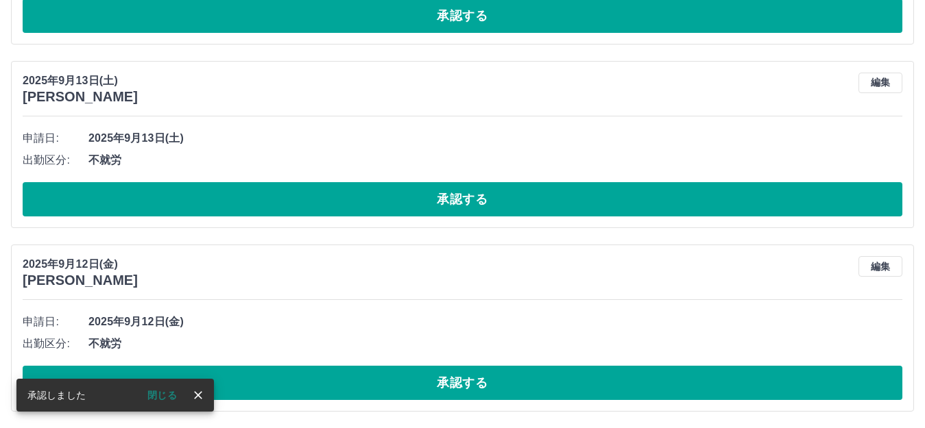
scroll to position [1180, 0]
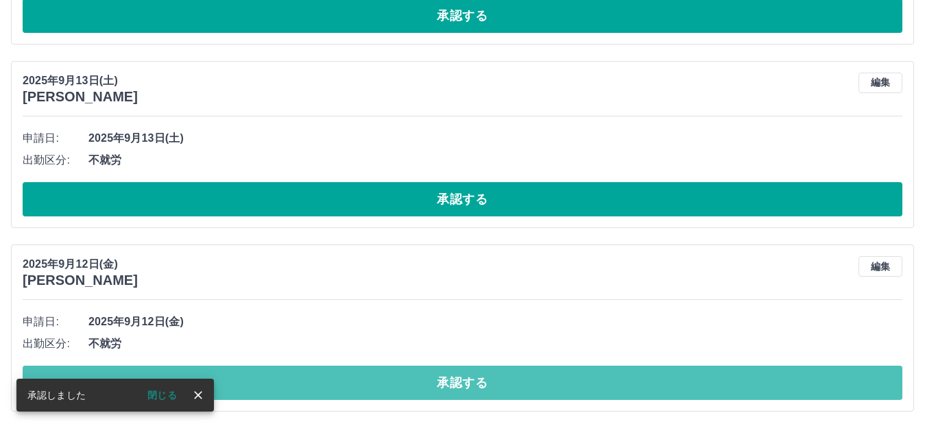
click at [478, 387] on button "承認する" at bounding box center [462, 383] width 879 height 34
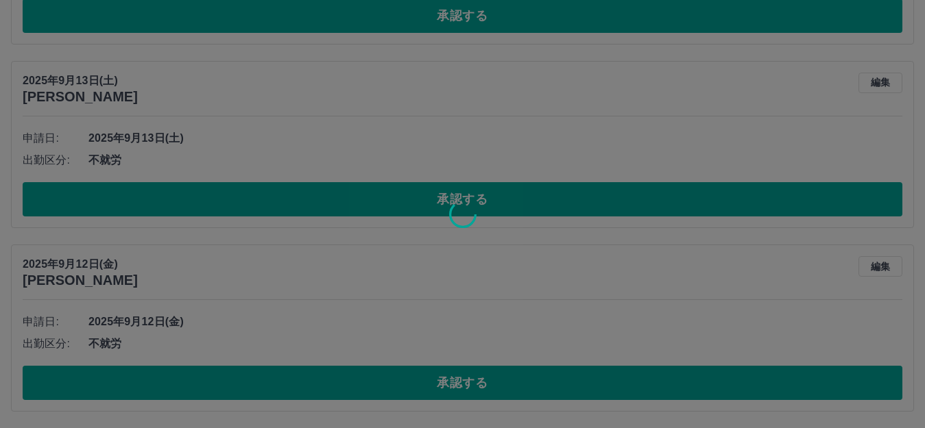
scroll to position [997, 0]
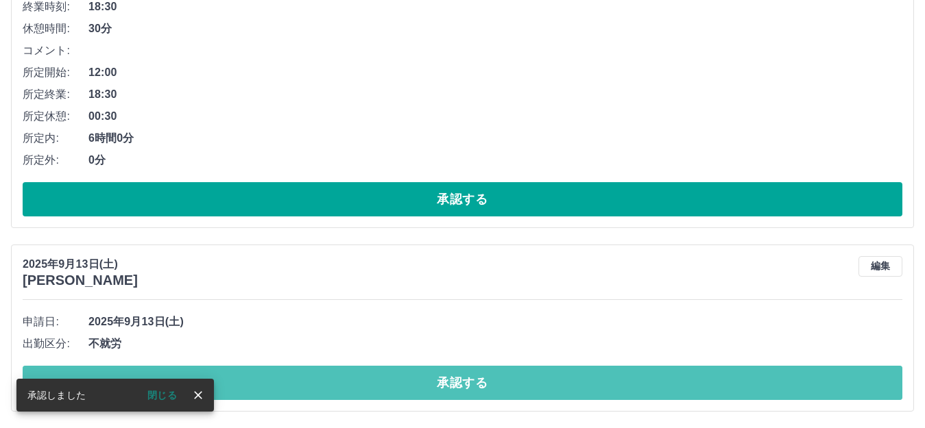
click at [478, 387] on button "承認する" at bounding box center [462, 383] width 879 height 34
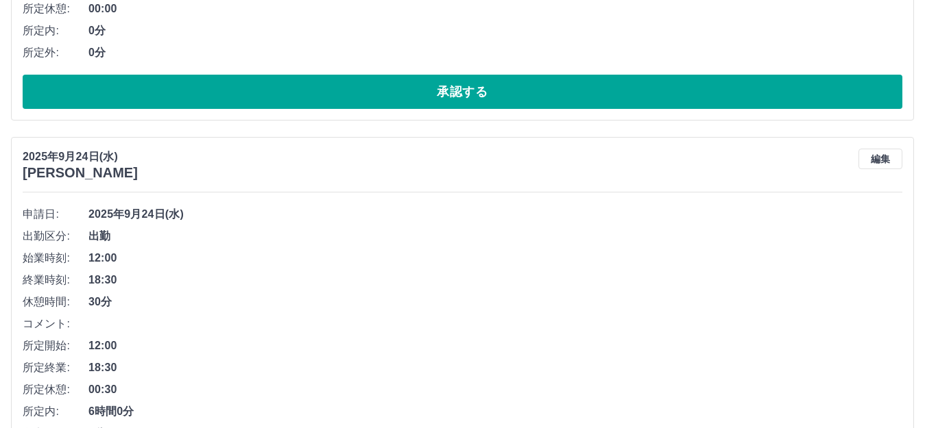
scroll to position [343, 0]
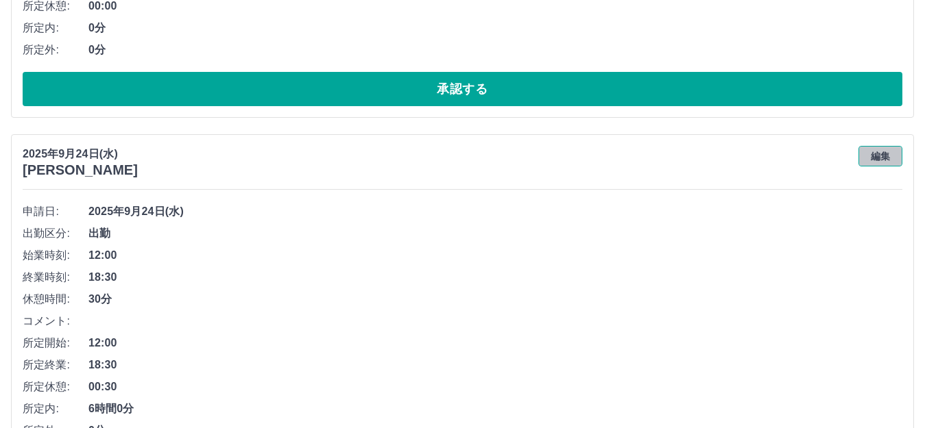
click at [879, 156] on button "編集" at bounding box center [880, 156] width 44 height 21
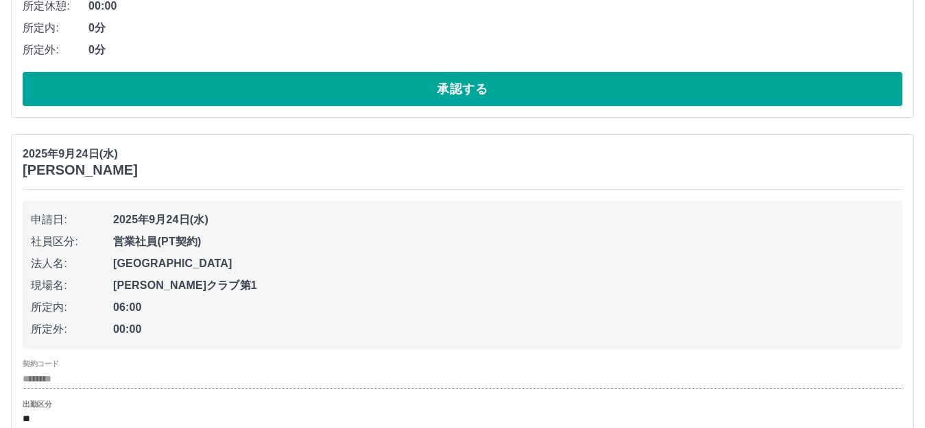
scroll to position [548, 0]
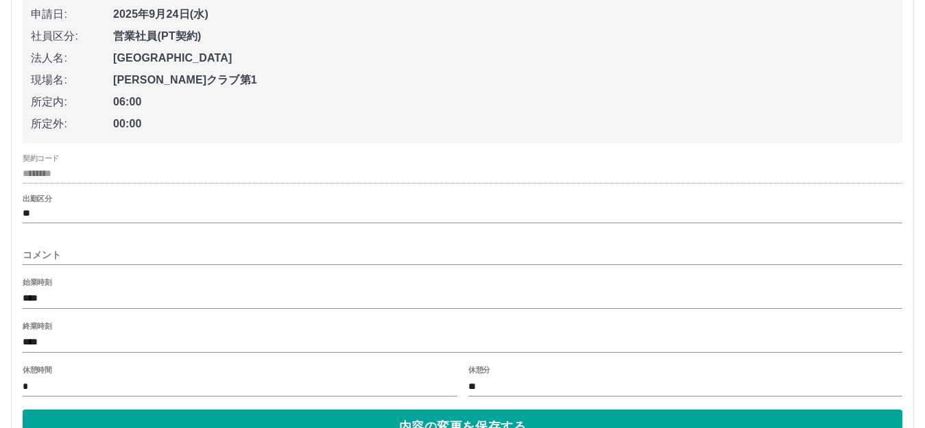
click at [97, 249] on input "コメント" at bounding box center [462, 255] width 879 height 20
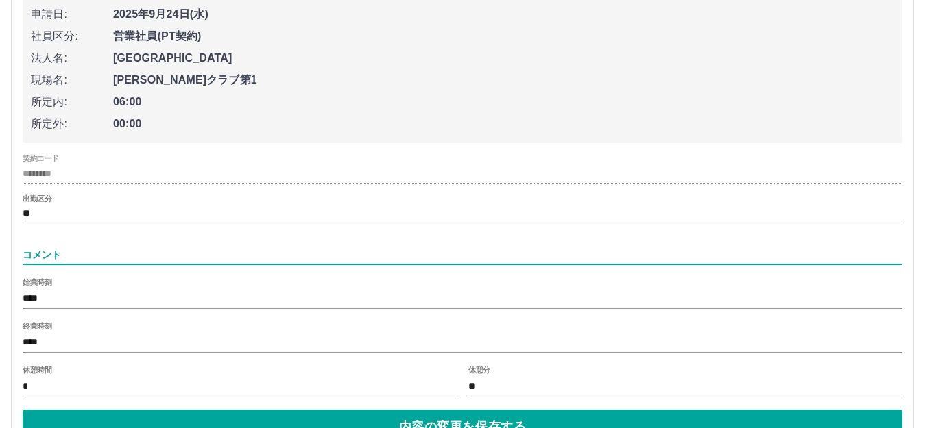
type input "****"
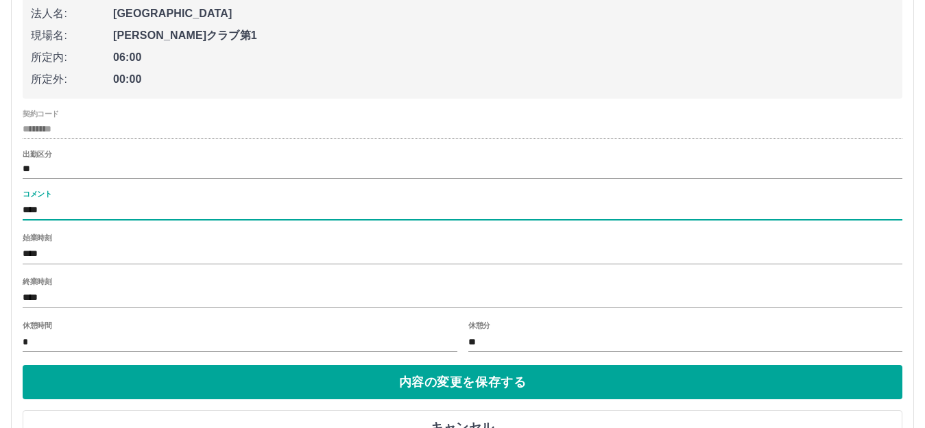
scroll to position [617, 0]
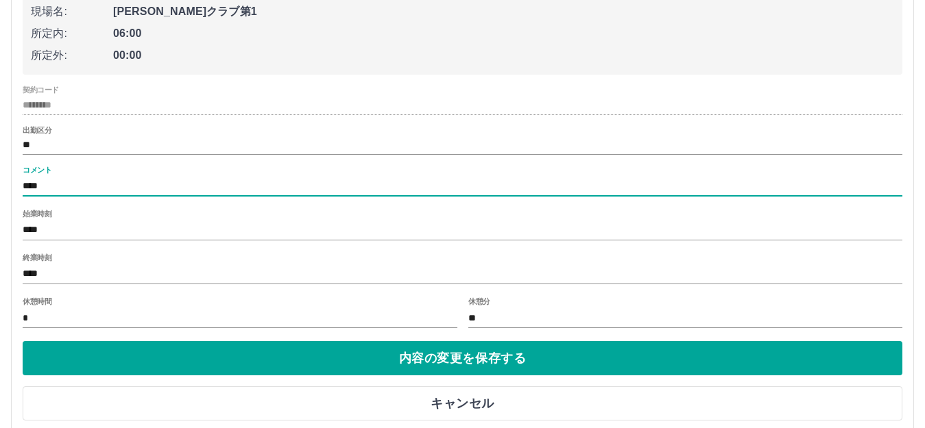
click at [60, 273] on input "****" at bounding box center [462, 275] width 879 height 20
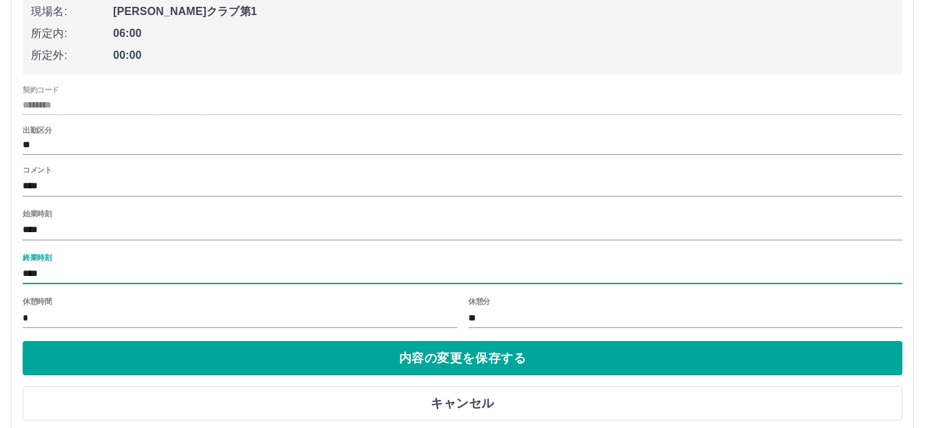
type input "****"
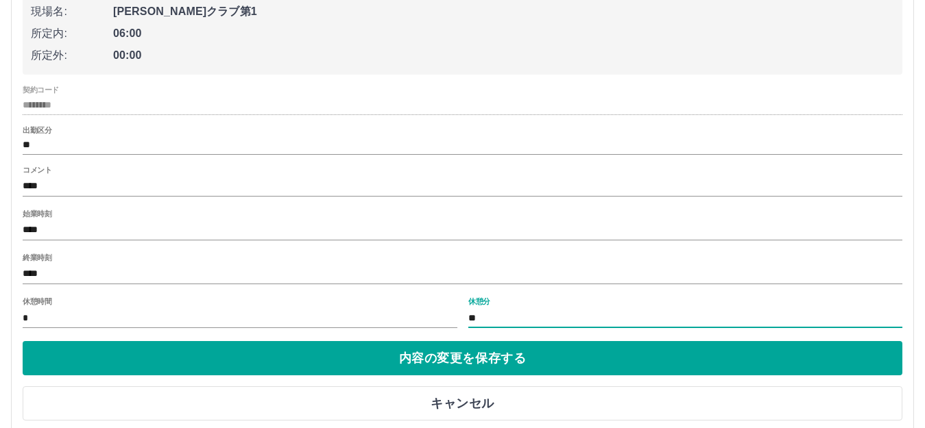
click at [507, 324] on input "**" at bounding box center [685, 318] width 435 height 20
type input "*"
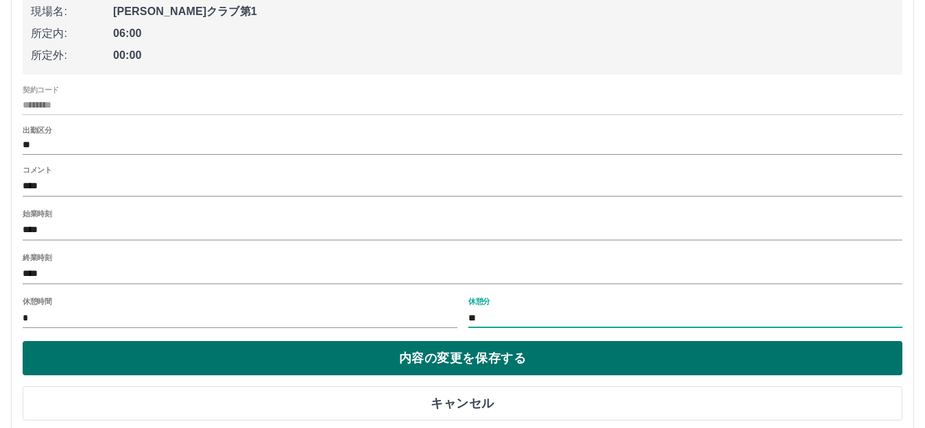
type input "**"
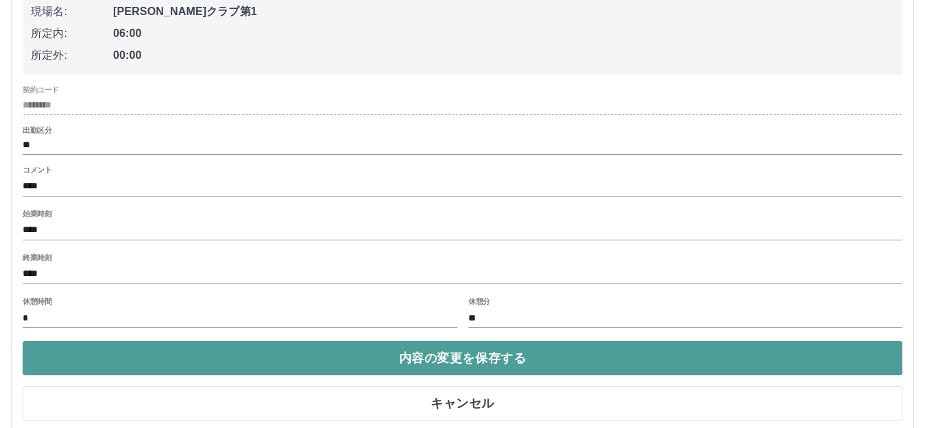
click at [516, 355] on button "内容の変更を保存する" at bounding box center [462, 358] width 879 height 34
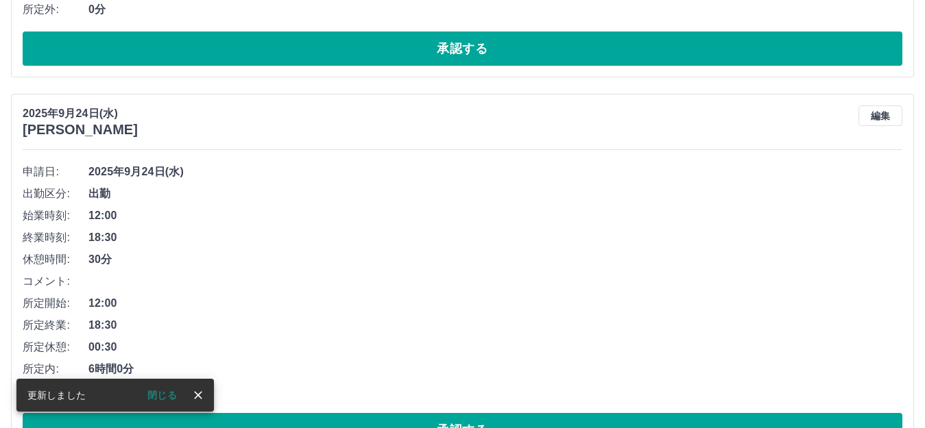
scroll to position [813, 0]
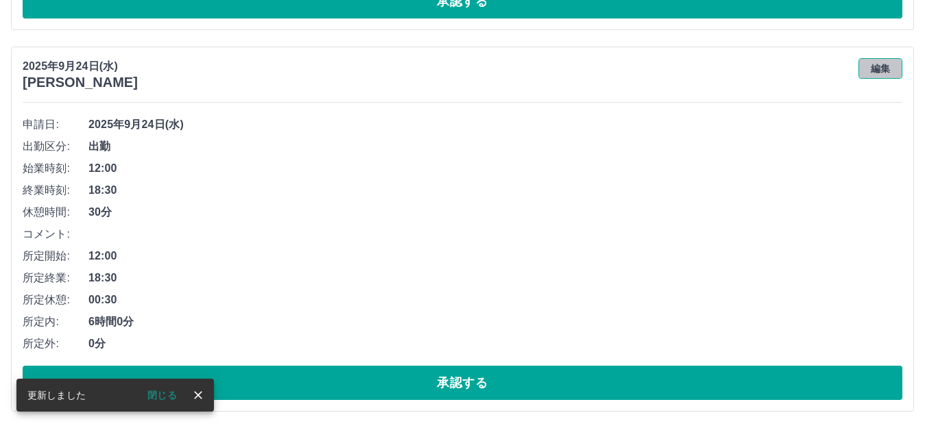
click at [873, 71] on button "編集" at bounding box center [880, 68] width 44 height 21
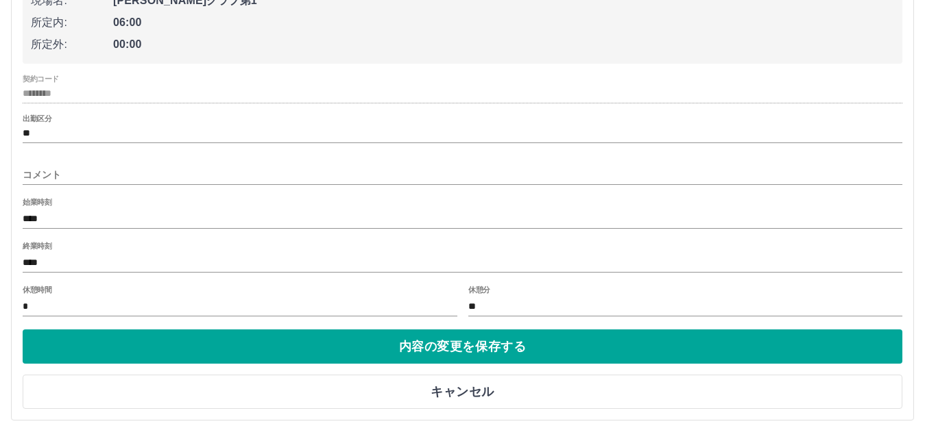
scroll to position [1019, 0]
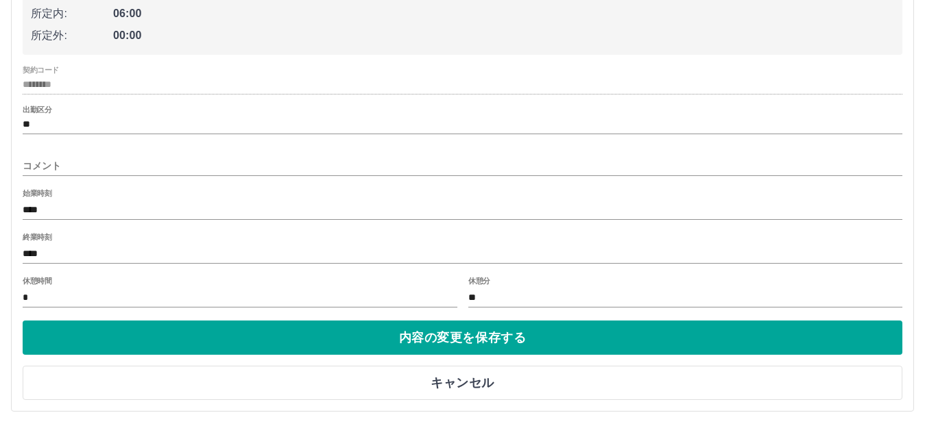
click at [74, 162] on input "コメント" at bounding box center [462, 166] width 879 height 20
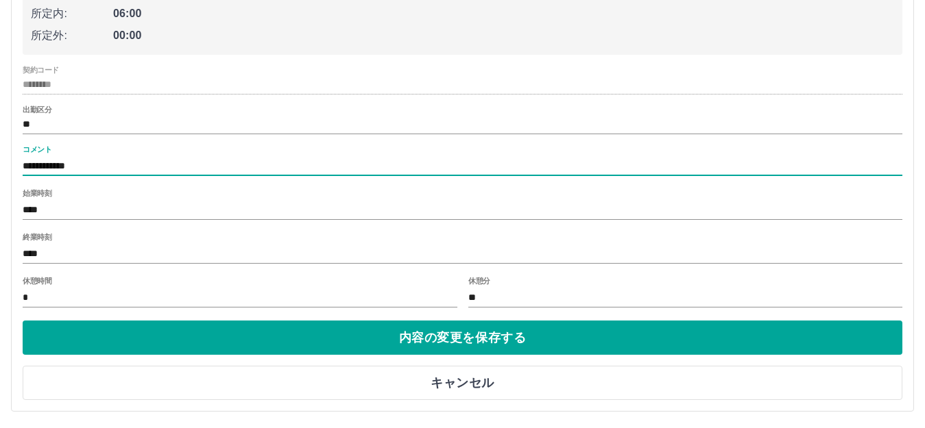
click at [130, 163] on input "**********" at bounding box center [462, 166] width 879 height 20
type input "**********"
click at [62, 249] on input "****" at bounding box center [462, 254] width 879 height 20
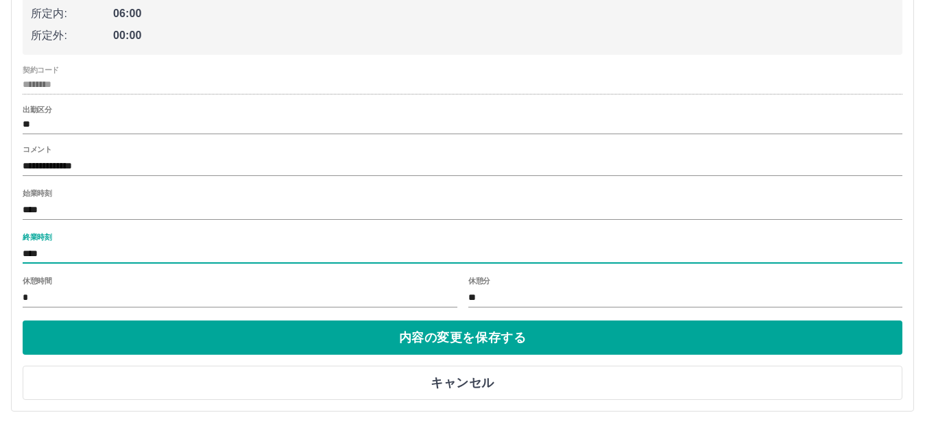
type input "****"
click at [489, 305] on input "**" at bounding box center [685, 298] width 435 height 20
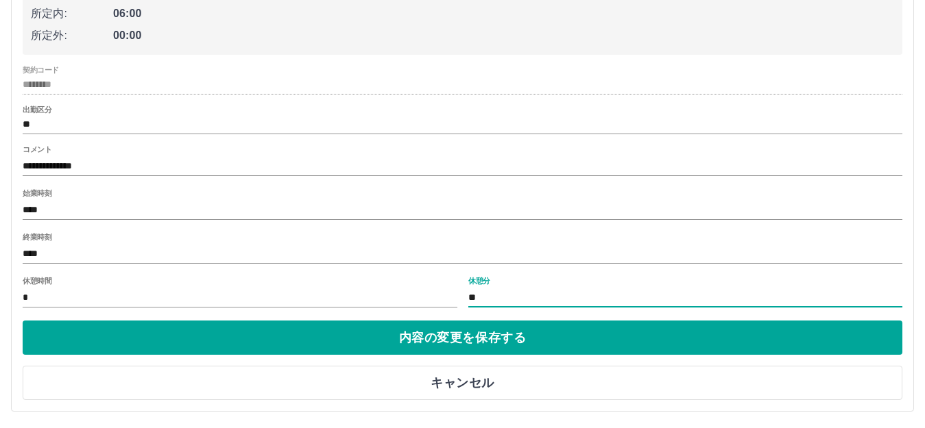
type input "*"
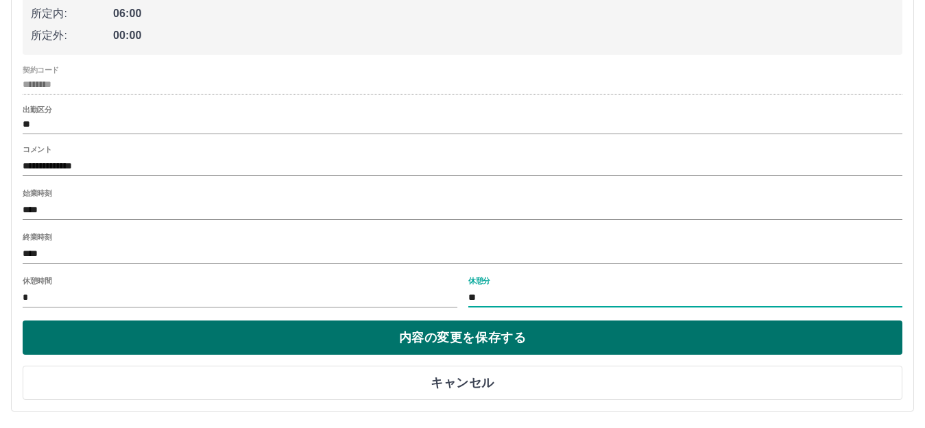
type input "**"
click at [502, 347] on button "内容の変更を保存する" at bounding box center [462, 338] width 879 height 34
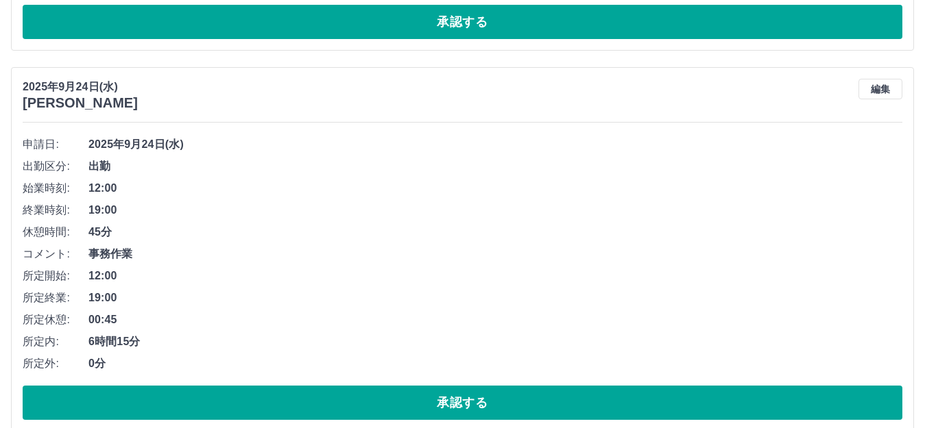
scroll to position [539, 0]
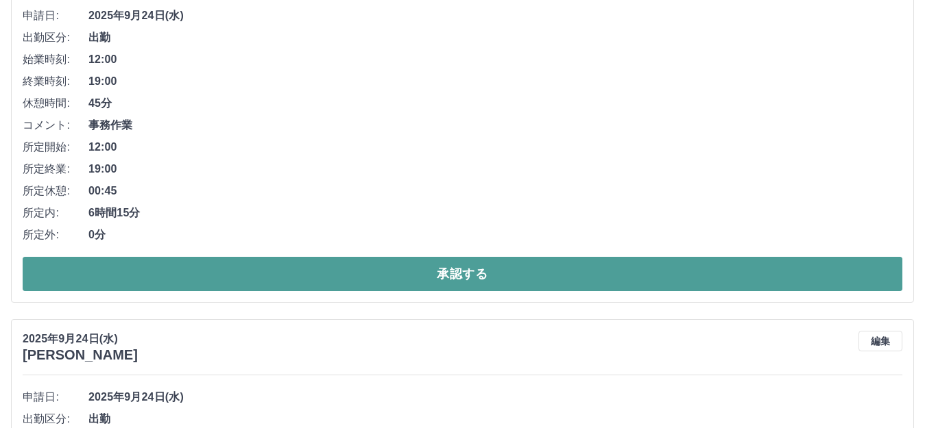
click at [568, 280] on button "承認する" at bounding box center [462, 274] width 879 height 34
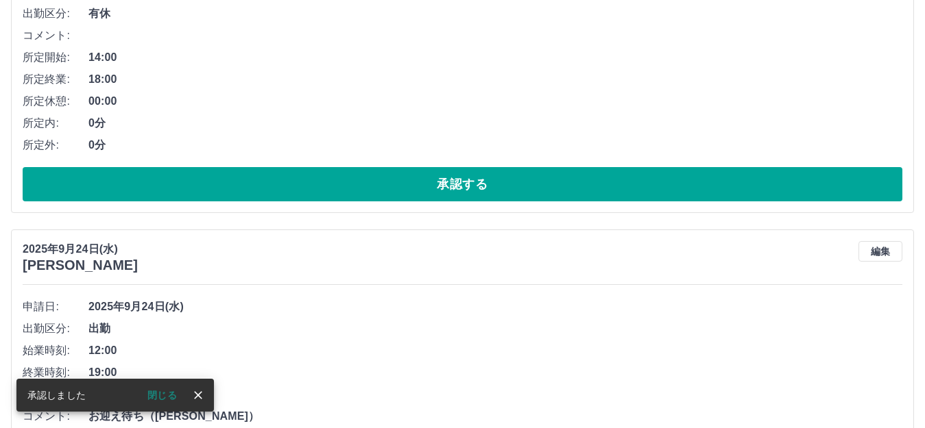
scroll to position [431, 0]
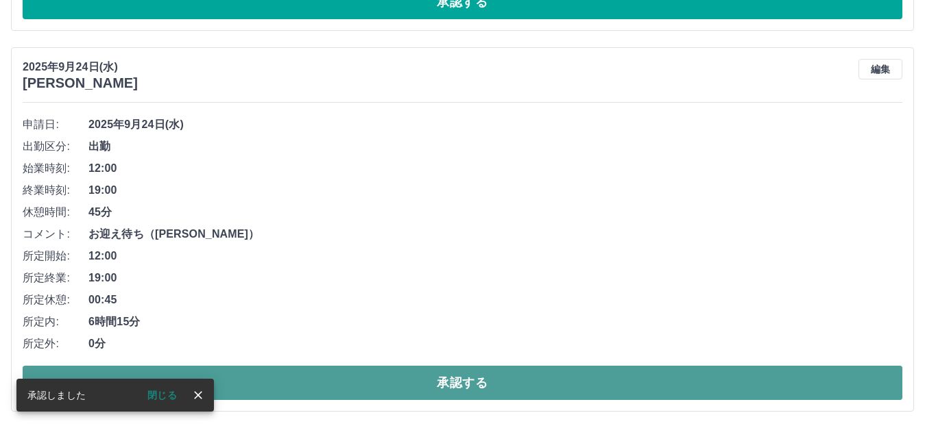
click at [532, 378] on button "承認する" at bounding box center [462, 383] width 879 height 34
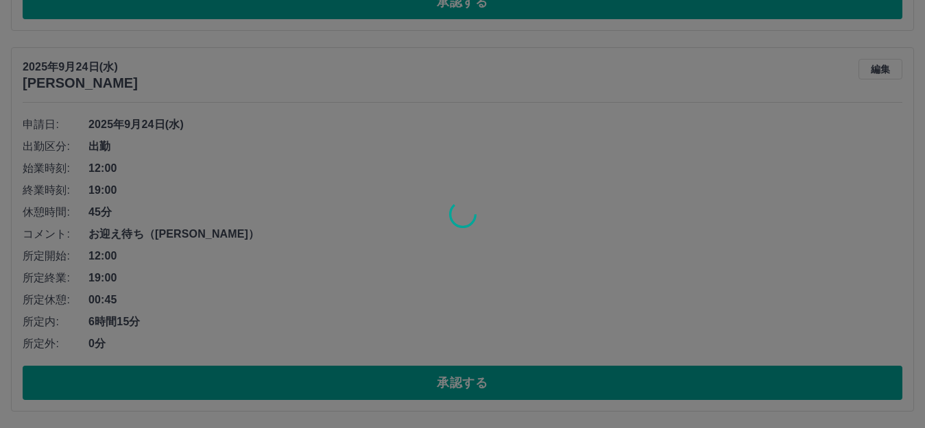
scroll to position [50, 0]
